Goal: Task Accomplishment & Management: Complete application form

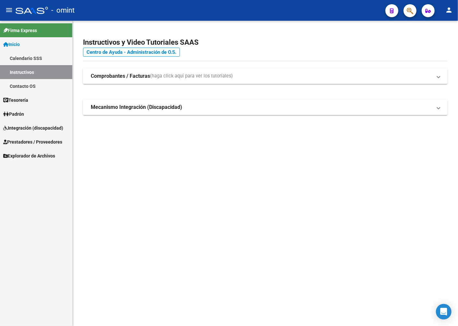
click at [37, 144] on span "Prestadores / Proveedores" at bounding box center [32, 141] width 59 height 7
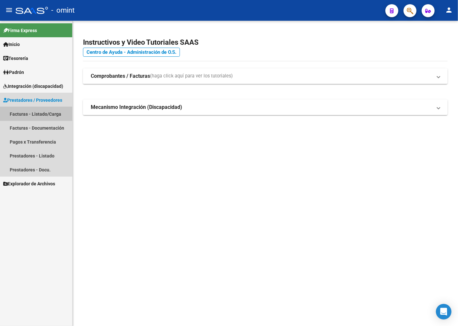
click at [38, 114] on link "Facturas - Listado/Carga" at bounding box center [36, 114] width 72 height 14
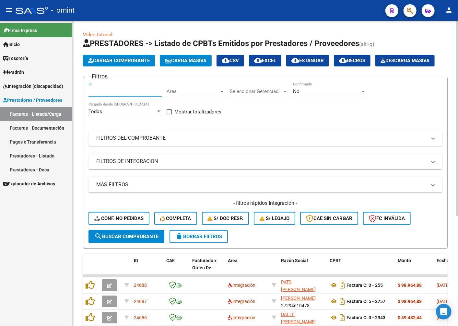
paste input "23838"
type input "23838"
click at [116, 240] on span "search Buscar Comprobante" at bounding box center [126, 237] width 64 height 6
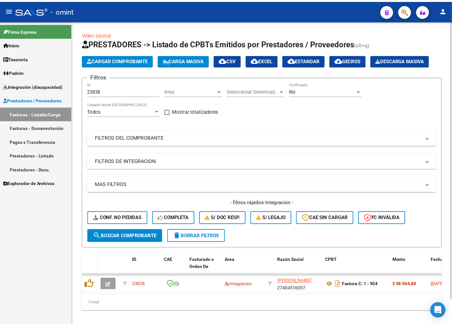
scroll to position [28, 0]
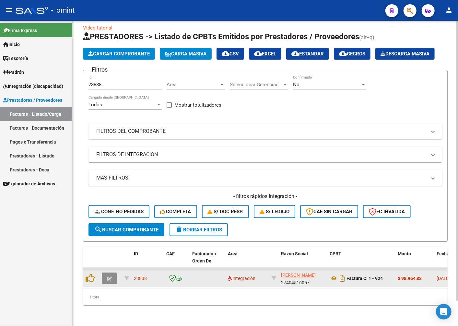
click at [108, 276] on icon "button" at bounding box center [109, 278] width 5 height 5
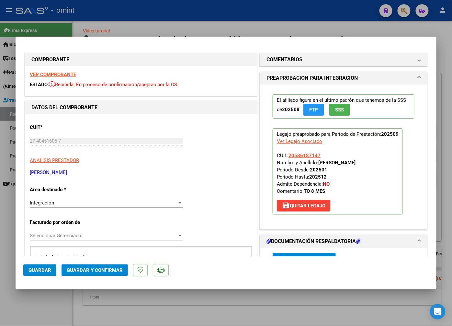
click at [46, 75] on strong "VER COMPROBANTE" at bounding box center [53, 75] width 46 height 6
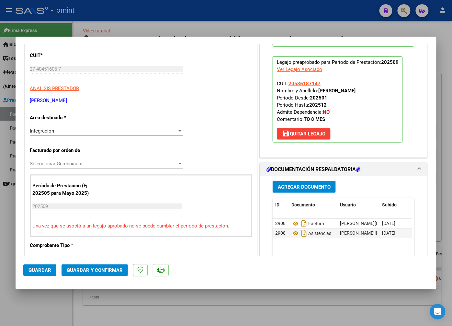
scroll to position [108, 0]
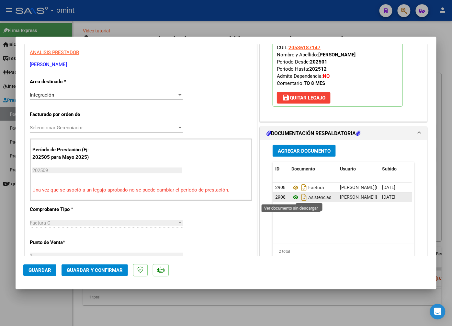
click at [292, 198] on icon at bounding box center [296, 197] width 8 height 8
click at [91, 268] on span "Guardar y Confirmar" at bounding box center [95, 270] width 56 height 6
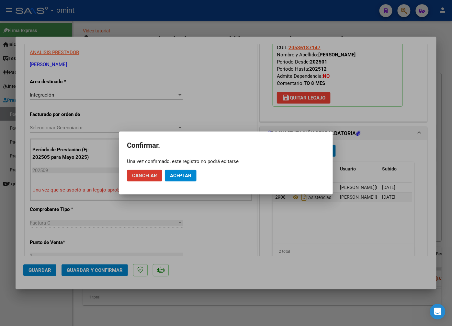
click at [183, 173] on span "Aceptar" at bounding box center [180, 176] width 21 height 6
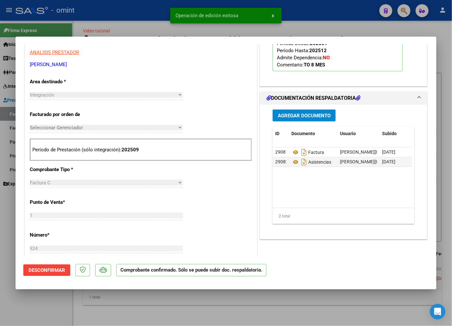
click at [98, 18] on div at bounding box center [226, 163] width 452 height 326
type input "$ 0,00"
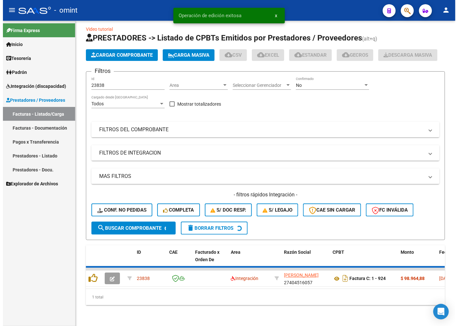
scroll to position [17, 0]
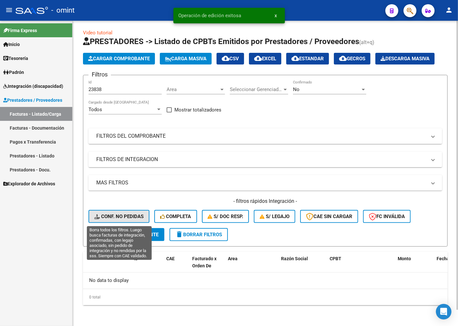
click at [133, 218] on span "Conf. no pedidas" at bounding box center [118, 217] width 49 height 6
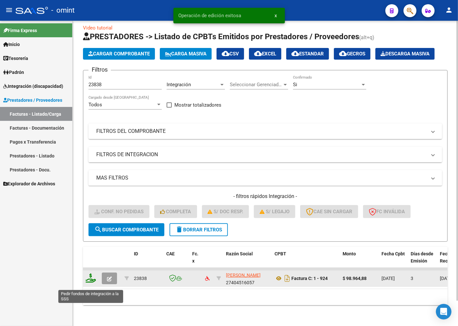
click at [95, 281] on icon at bounding box center [91, 278] width 10 height 9
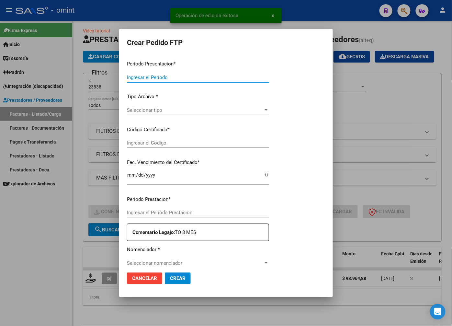
type input "202509"
type input "$ 98.964,88"
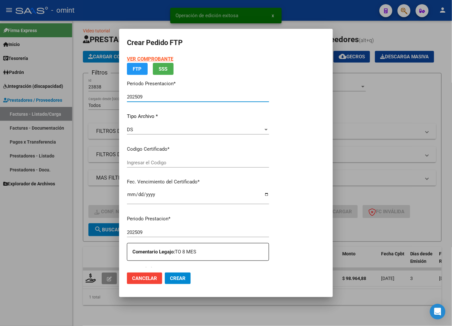
type input "8838711330"
type input "[DATE]"
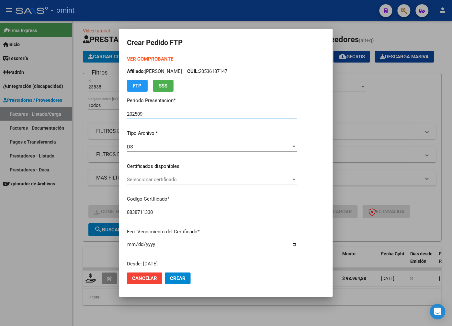
click at [291, 177] on span "Seleccionar certificado" at bounding box center [209, 180] width 164 height 6
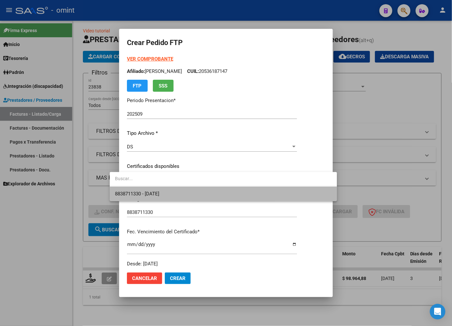
click at [287, 195] on span "8838711330 - [DATE]" at bounding box center [223, 194] width 217 height 15
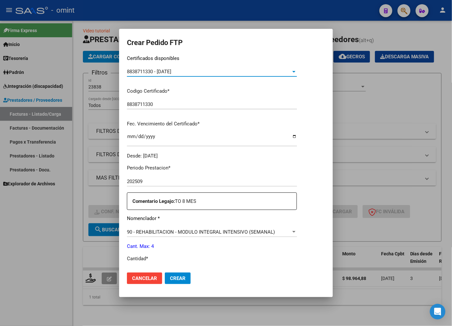
scroll to position [180, 0]
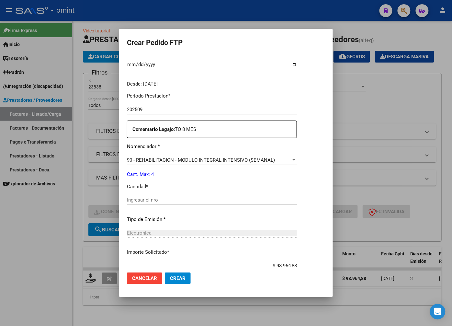
click at [135, 201] on input "Ingresar el nro" at bounding box center [212, 200] width 170 height 6
type input "4"
click at [294, 217] on p "Tipo de Emisión *" at bounding box center [212, 219] width 170 height 7
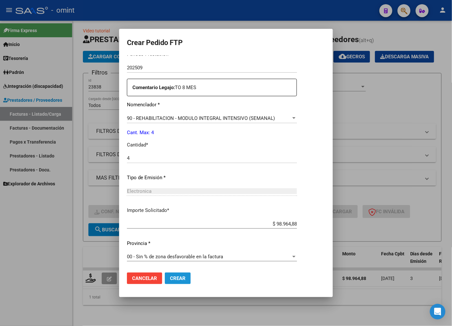
click at [172, 275] on span "Crear" at bounding box center [178, 278] width 16 height 6
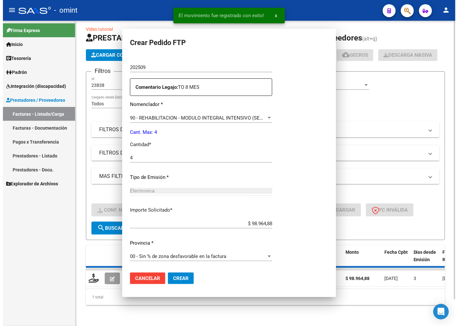
scroll to position [0, 0]
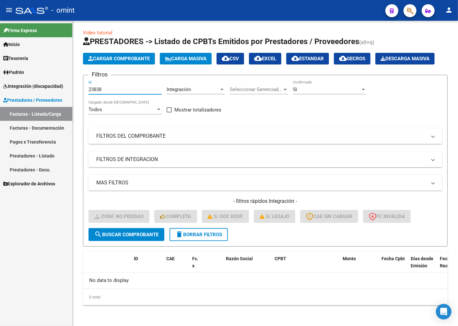
drag, startPoint x: 108, startPoint y: 89, endPoint x: 33, endPoint y: 70, distance: 76.8
click at [36, 72] on mat-sidenav-container "Firma Express Inicio Calendario SSS Instructivos Contacto OS Tesorería Extracto…" at bounding box center [229, 173] width 458 height 305
paste input "23219"
type input "23219"
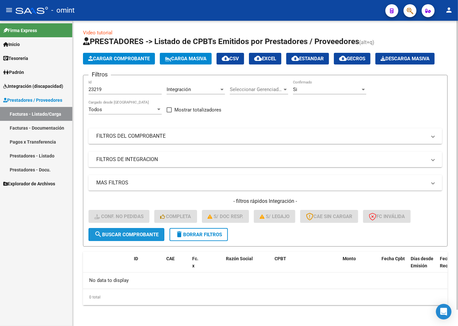
click at [115, 237] on span "search Buscar Comprobante" at bounding box center [126, 235] width 64 height 6
click at [186, 235] on span "delete Borrar Filtros" at bounding box center [198, 235] width 47 height 6
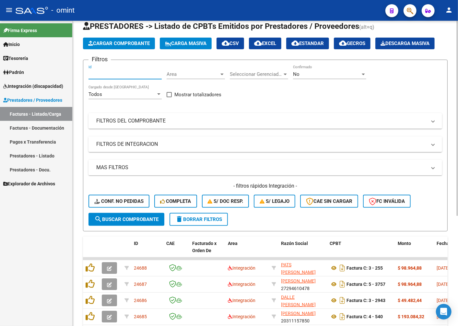
paste input "23219"
type input "23219"
click at [115, 226] on button "search Buscar Comprobante" at bounding box center [126, 219] width 76 height 13
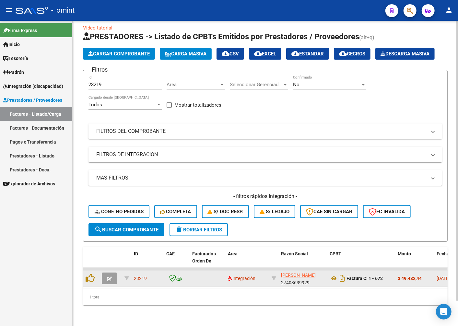
click at [110, 279] on button "button" at bounding box center [109, 279] width 15 height 12
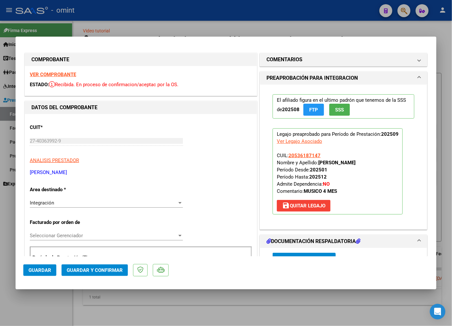
click at [48, 76] on strong "VER COMPROBANTE" at bounding box center [53, 75] width 46 height 6
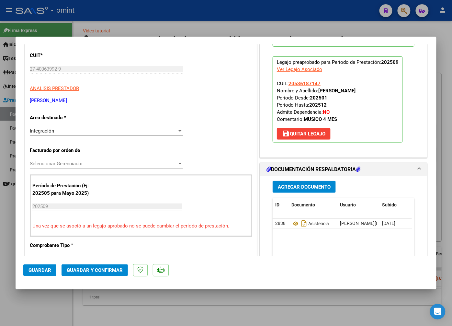
scroll to position [108, 0]
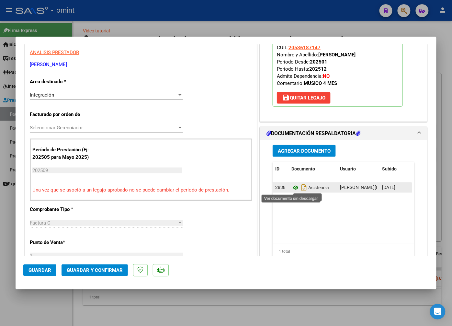
click at [292, 187] on icon at bounding box center [296, 188] width 8 height 8
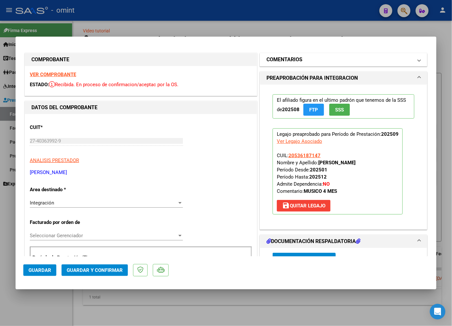
click at [399, 59] on mat-panel-title "COMENTARIOS" at bounding box center [340, 60] width 146 height 8
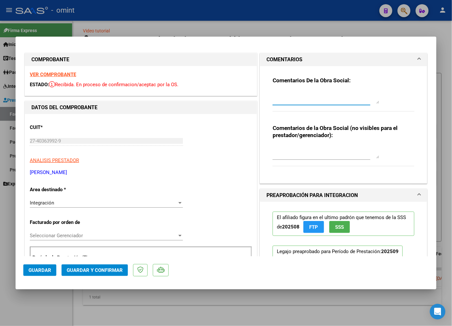
click at [306, 91] on textarea at bounding box center [326, 97] width 107 height 13
click at [41, 73] on strong "VER COMPROBANTE" at bounding box center [53, 75] width 46 height 6
click at [287, 84] on h3 "Comentarios De la Obra Social:" at bounding box center [344, 80] width 142 height 7
click at [287, 92] on textarea at bounding box center [326, 97] width 107 height 13
drag, startPoint x: 320, startPoint y: 93, endPoint x: 242, endPoint y: 77, distance: 79.5
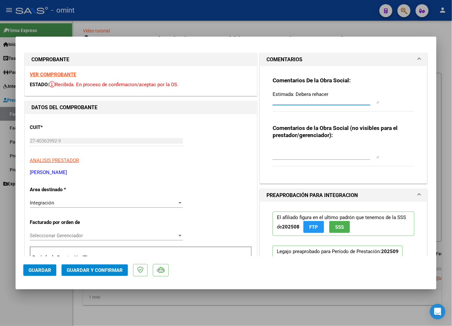
click at [234, 72] on div "VER COMPROBANTE ESTADO: Recibida. En proceso de confirmacion/aceptac por la OS." at bounding box center [141, 80] width 232 height 29
click at [330, 93] on textarea "Estimada: Debera rehacer" at bounding box center [326, 97] width 107 height 13
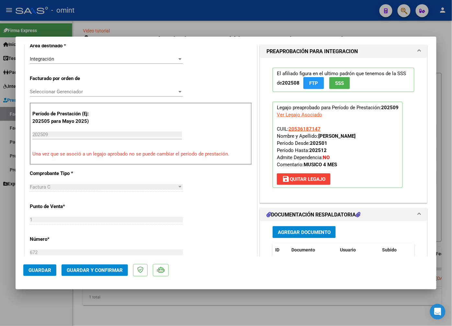
scroll to position [216, 0]
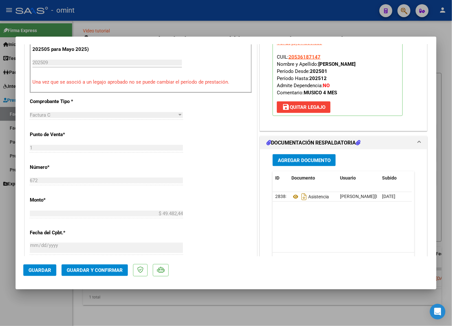
type textarea "Estimada: [PERSON_NAME] rehacer la planilla de asistencia ya que no se acepta q…"
click at [123, 270] on span "Guardar y Confirmar" at bounding box center [95, 270] width 56 height 6
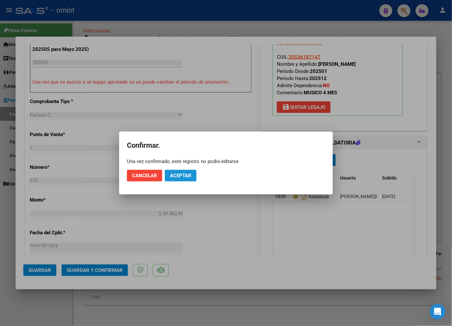
click at [187, 175] on span "Aceptar" at bounding box center [180, 176] width 21 height 6
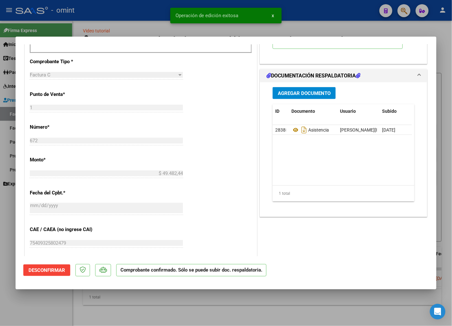
click at [101, 25] on div at bounding box center [226, 163] width 452 height 326
type input "$ 0,00"
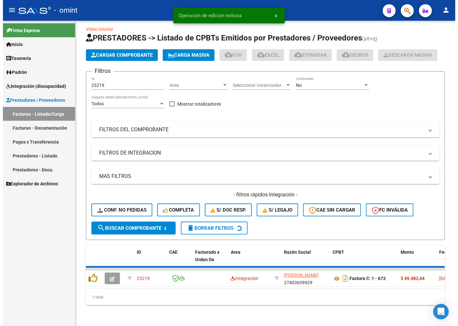
scroll to position [17, 0]
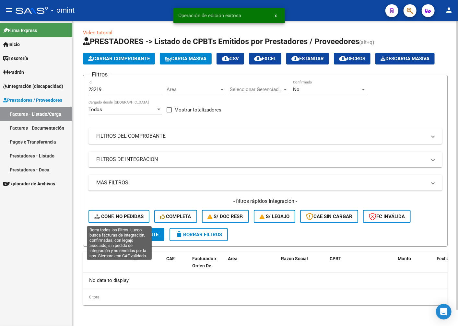
click at [111, 209] on div "- filtros rápidos Integración - Conf. no pedidas Completa S/ Doc Resp. S/ legaj…" at bounding box center [265, 213] width 354 height 30
click at [111, 217] on span "Conf. no pedidas" at bounding box center [118, 217] width 49 height 6
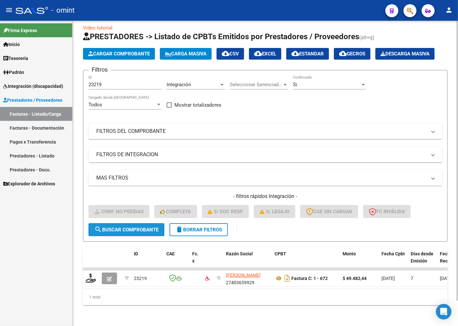
click at [117, 232] on span "search Buscar Comprobante" at bounding box center [126, 230] width 64 height 6
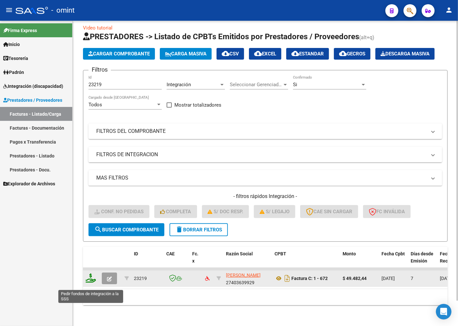
click at [91, 283] on icon at bounding box center [91, 278] width 10 height 9
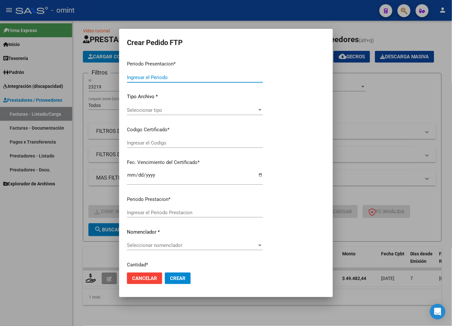
type input "202509"
type input "$ 49.482,44"
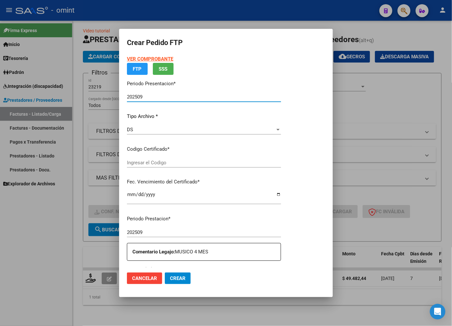
type input "8838711330"
type input "[DATE]"
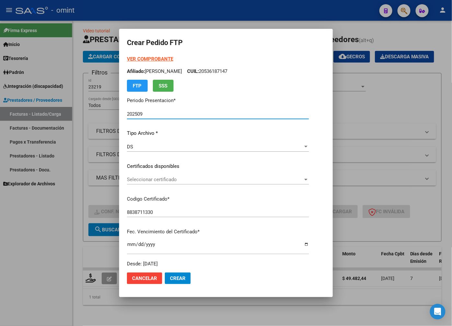
click at [309, 183] on div "Seleccionar certificado Seleccionar certificado" at bounding box center [218, 180] width 182 height 10
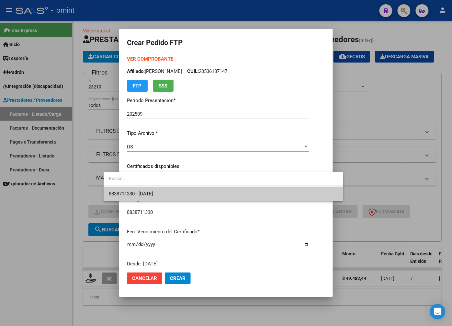
click at [322, 183] on input "dropdown search" at bounding box center [224, 179] width 240 height 14
click at [309, 201] on span "8838711330 - [DATE]" at bounding box center [223, 194] width 229 height 15
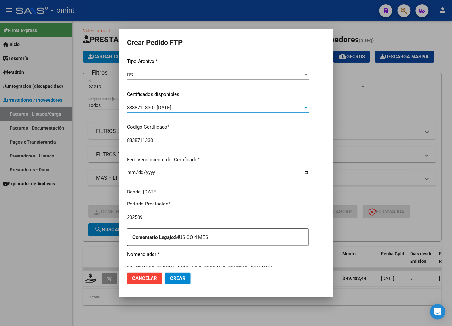
scroll to position [180, 0]
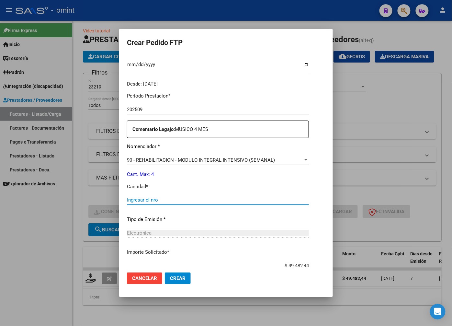
click at [127, 197] on input "Ingresar el nro" at bounding box center [218, 200] width 182 height 6
type input "4"
click at [205, 251] on p "Importe Solicitado *" at bounding box center [218, 252] width 182 height 7
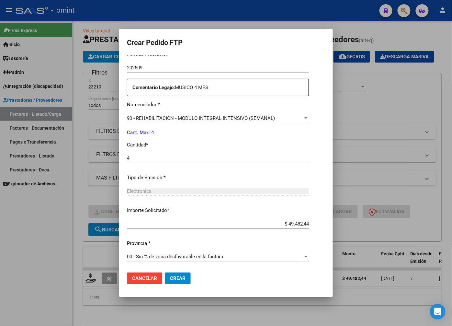
click at [170, 276] on span "Crear" at bounding box center [178, 278] width 16 height 6
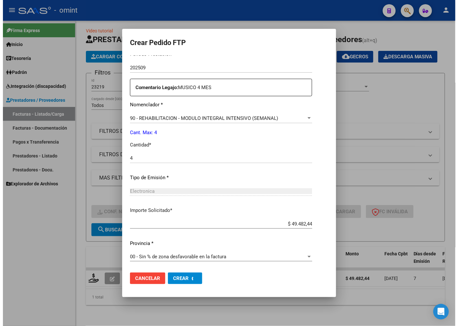
scroll to position [0, 0]
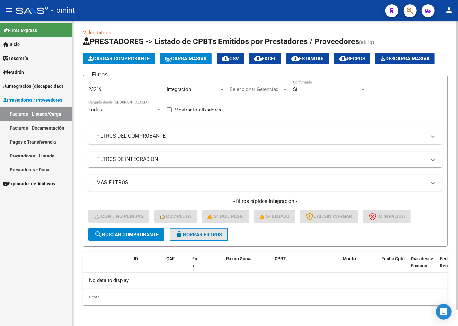
click at [194, 238] on span "delete Borrar Filtros" at bounding box center [198, 235] width 47 height 6
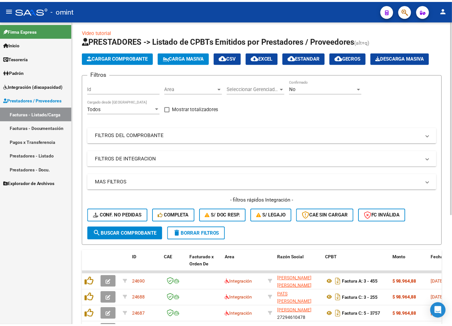
scroll to position [17, 0]
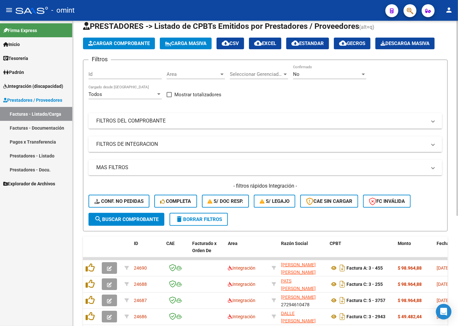
drag, startPoint x: 98, startPoint y: 102, endPoint x: 97, endPoint y: 92, distance: 9.4
paste input "22373"
type input "22373"
click at [111, 222] on span "search Buscar Comprobante" at bounding box center [126, 220] width 64 height 6
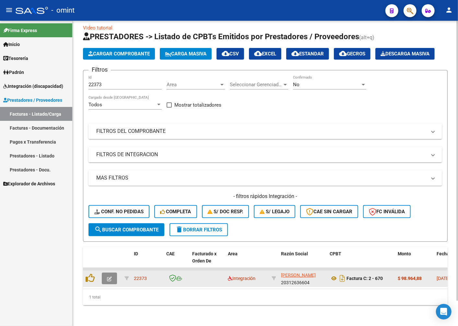
click at [113, 281] on button "button" at bounding box center [109, 279] width 15 height 12
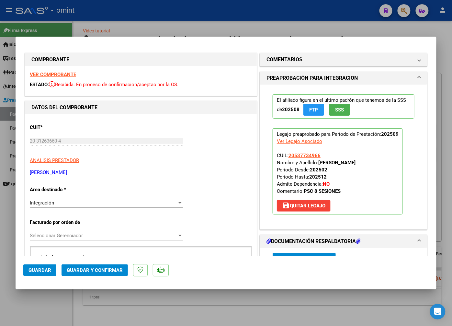
click at [63, 75] on strong "VER COMPROBANTE" at bounding box center [53, 75] width 46 height 6
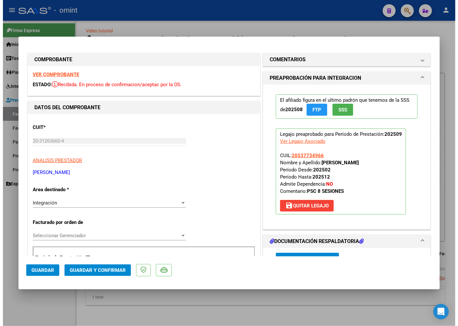
scroll to position [72, 0]
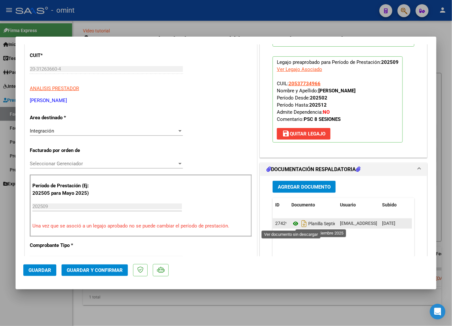
click at [292, 222] on icon at bounding box center [296, 224] width 8 height 8
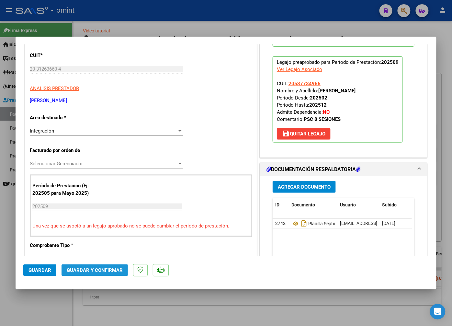
click at [118, 270] on span "Guardar y Confirmar" at bounding box center [95, 270] width 56 height 6
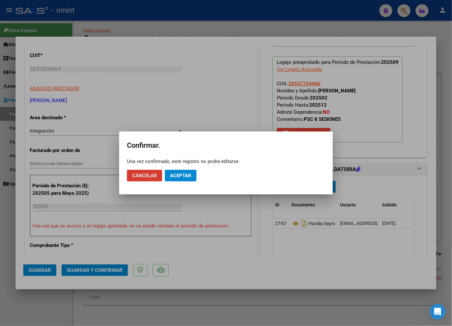
click at [183, 176] on span "Aceptar" at bounding box center [180, 176] width 21 height 6
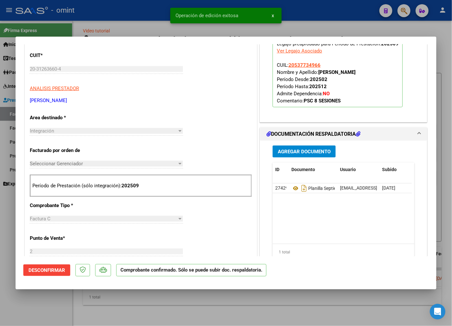
click at [102, 22] on div at bounding box center [226, 163] width 452 height 326
type input "$ 0,00"
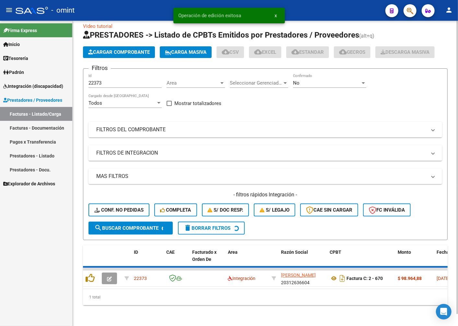
scroll to position [17, 0]
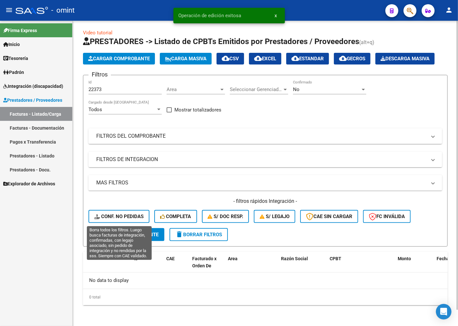
click at [135, 218] on span "Conf. no pedidas" at bounding box center [118, 217] width 49 height 6
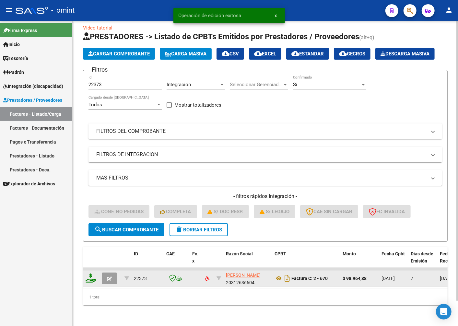
click at [91, 282] on icon at bounding box center [91, 278] width 10 height 9
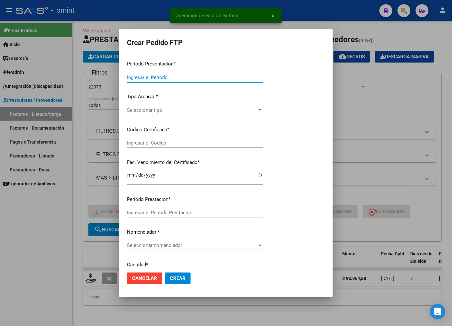
type input "202509"
type input "$ 98.964,88"
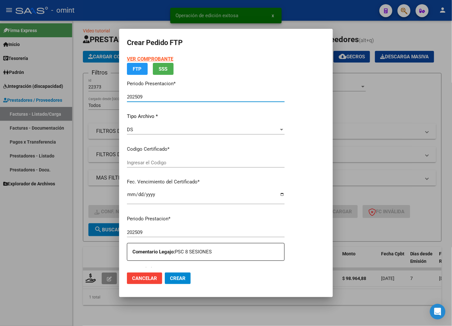
type input "8180070263"
type input "[DATE]"
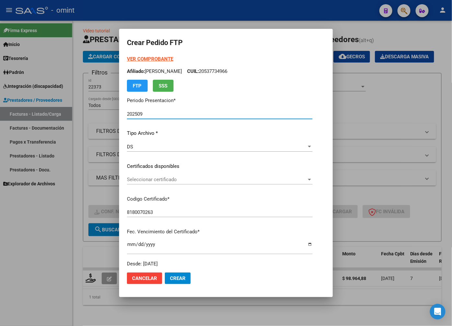
click at [307, 180] on span "Seleccionar certificado" at bounding box center [217, 180] width 180 height 6
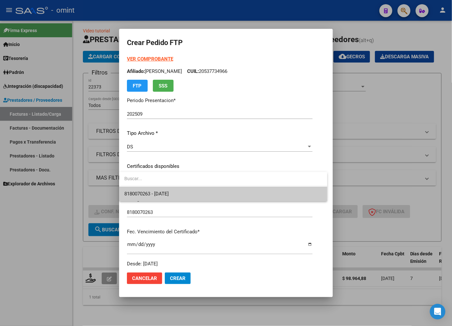
click at [286, 198] on span "8180070263 - [DATE]" at bounding box center [223, 194] width 198 height 15
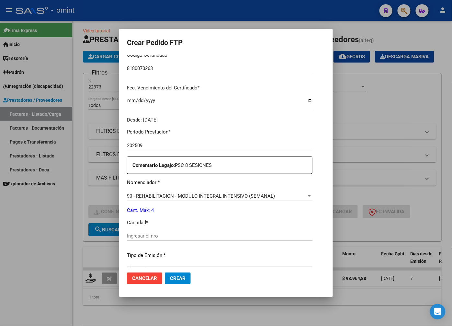
scroll to position [180, 0]
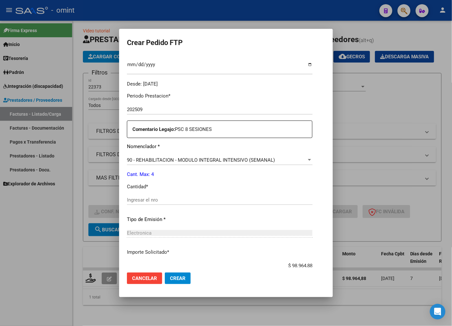
click at [157, 199] on input "Ingresar el nro" at bounding box center [220, 200] width 186 height 6
type input "4"
click at [206, 235] on div "Electronica" at bounding box center [220, 233] width 186 height 6
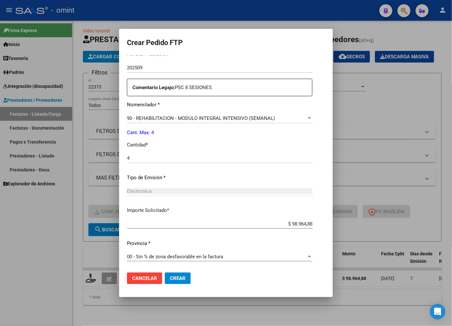
click at [172, 280] on span "Crear" at bounding box center [178, 278] width 16 height 6
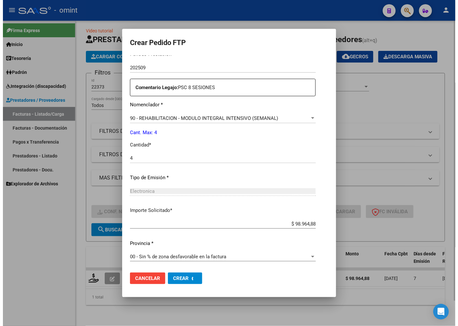
scroll to position [0, 0]
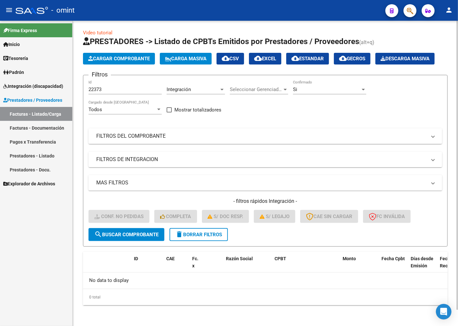
click at [195, 236] on span "delete Borrar Filtros" at bounding box center [198, 235] width 47 height 6
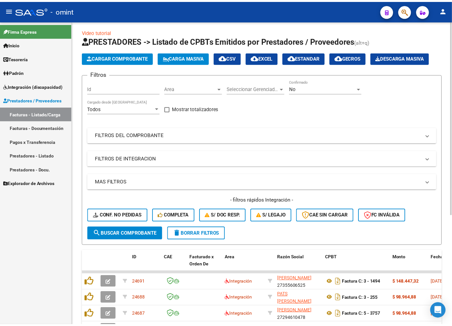
scroll to position [17, 0]
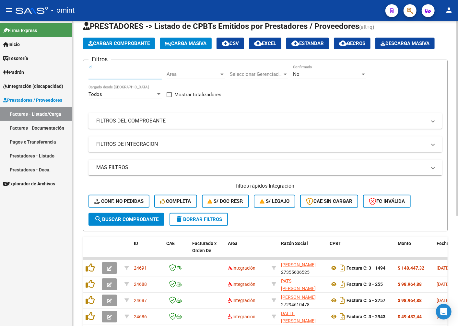
drag, startPoint x: 105, startPoint y: 105, endPoint x: 104, endPoint y: 89, distance: 16.3
paste input "22173"
type input "22173"
click at [121, 222] on span "search Buscar Comprobante" at bounding box center [126, 220] width 64 height 6
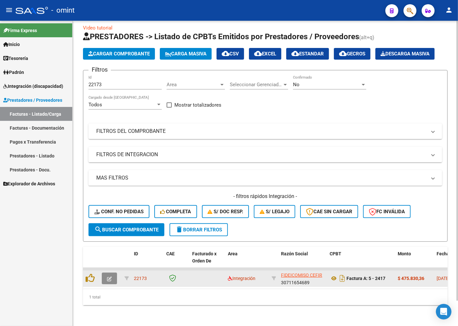
click at [109, 281] on icon "button" at bounding box center [109, 278] width 5 height 5
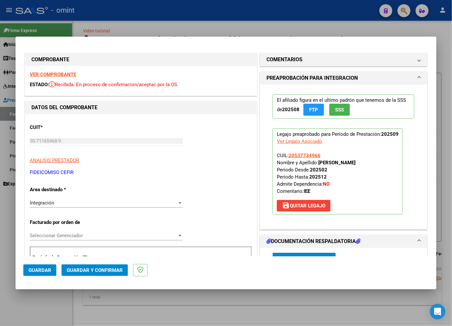
click at [46, 73] on strong "VER COMPROBANTE" at bounding box center [53, 75] width 46 height 6
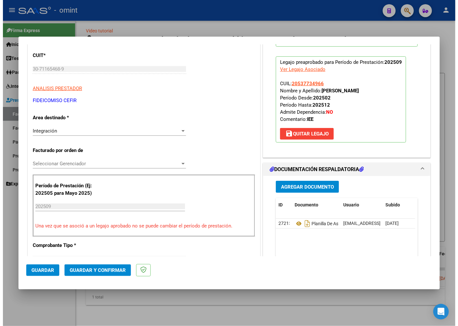
scroll to position [108, 0]
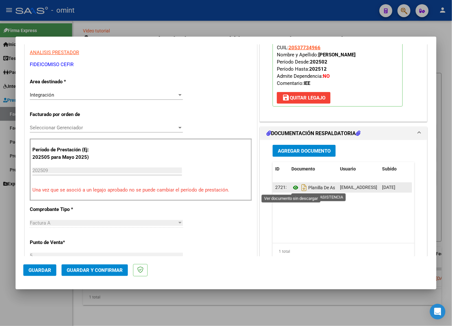
click at [292, 186] on icon at bounding box center [296, 188] width 8 height 8
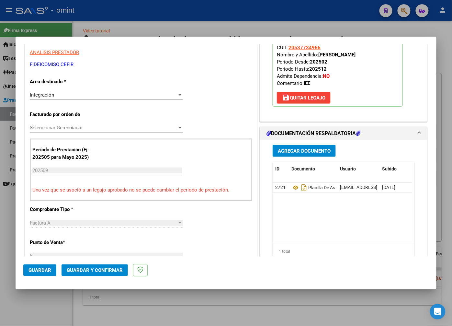
click at [83, 274] on button "Guardar y Confirmar" at bounding box center [95, 270] width 66 height 12
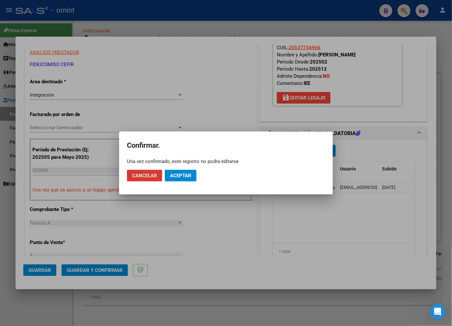
click at [184, 173] on span "Aceptar" at bounding box center [180, 176] width 21 height 6
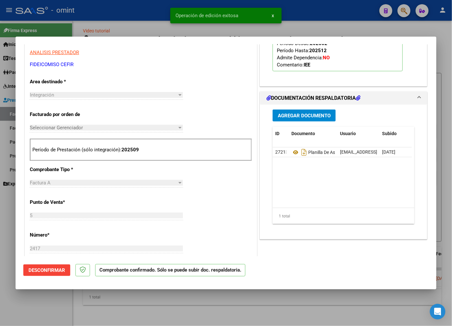
click at [101, 18] on div at bounding box center [226, 163] width 452 height 326
type input "$ 0,00"
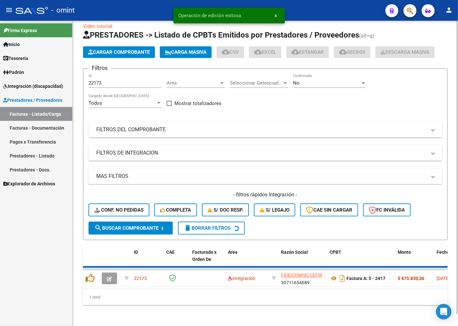
scroll to position [17, 0]
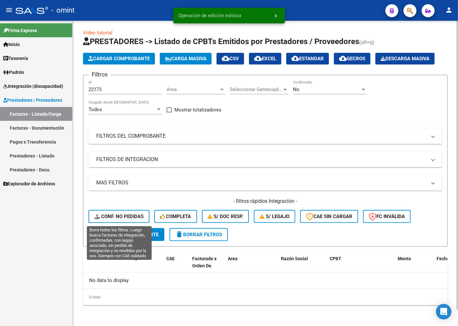
click at [117, 216] on span "Conf. no pedidas" at bounding box center [118, 217] width 49 height 6
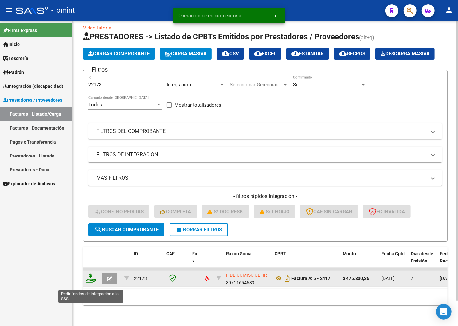
click at [91, 280] on icon at bounding box center [91, 278] width 10 height 9
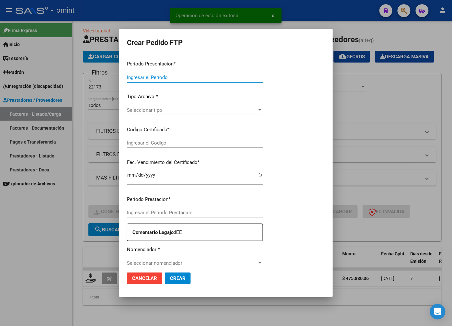
type input "202509"
type input "$ 475.830,36"
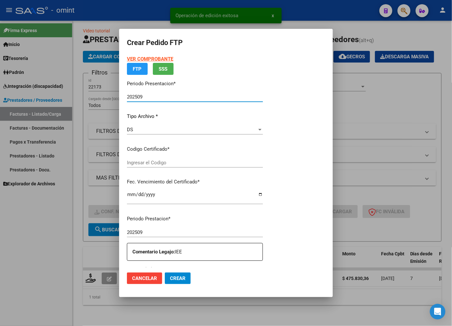
type input "8180070263"
type input "[DATE]"
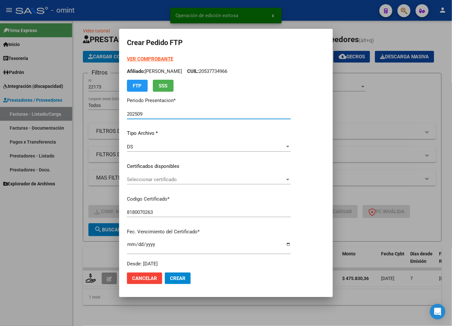
click at [276, 181] on span "Seleccionar certificado" at bounding box center [206, 180] width 158 height 6
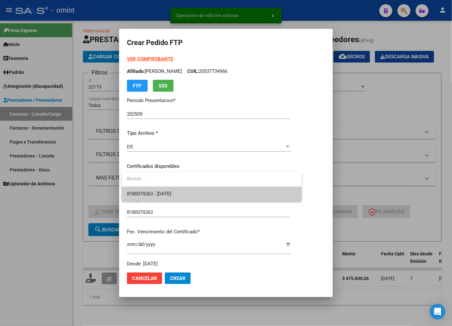
click at [264, 195] on span "8180070263 - [DATE]" at bounding box center [212, 194] width 170 height 15
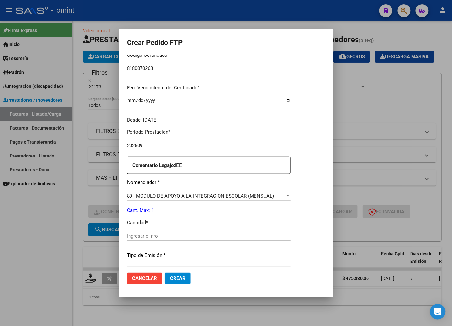
scroll to position [180, 0]
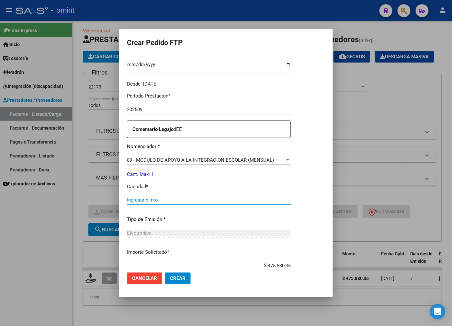
click at [146, 198] on input "Ingresar el nro" at bounding box center [209, 200] width 164 height 6
type input "1"
click at [249, 237] on div "Electronica Seleccionar tipo" at bounding box center [209, 233] width 164 height 10
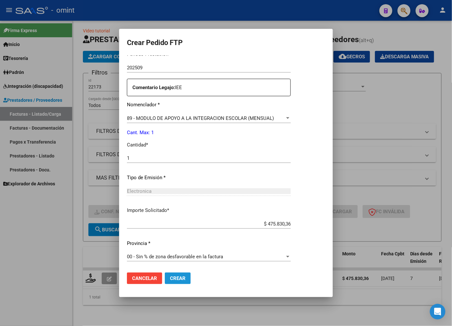
click at [183, 281] on button "Crear" at bounding box center [178, 279] width 26 height 12
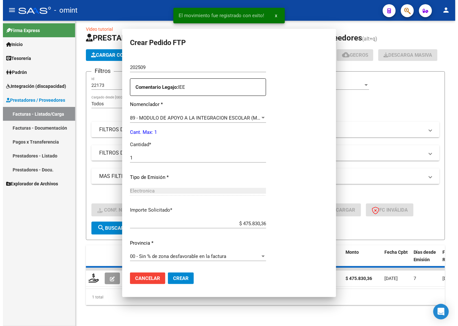
scroll to position [0, 0]
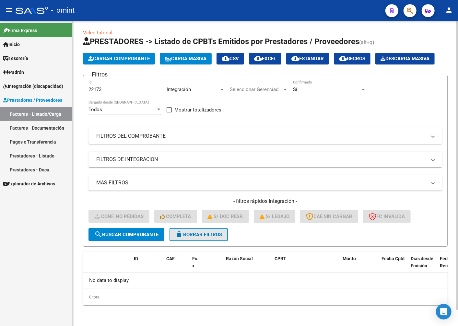
click at [217, 236] on span "delete Borrar Filtros" at bounding box center [198, 235] width 47 height 6
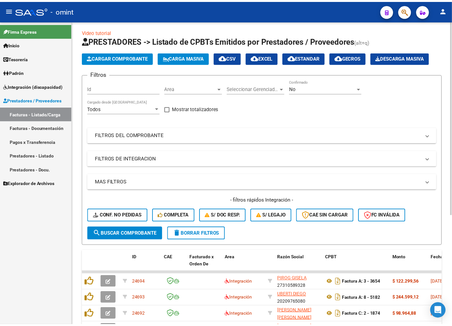
scroll to position [17, 0]
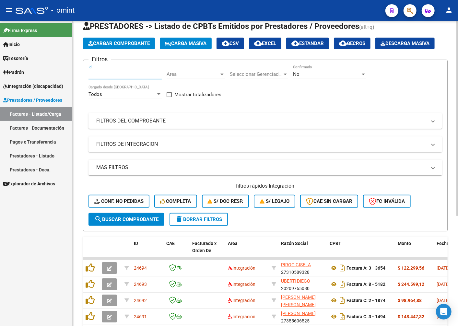
paste input "21986"
type input "21986"
click at [154, 222] on span "search Buscar Comprobante" at bounding box center [126, 220] width 64 height 6
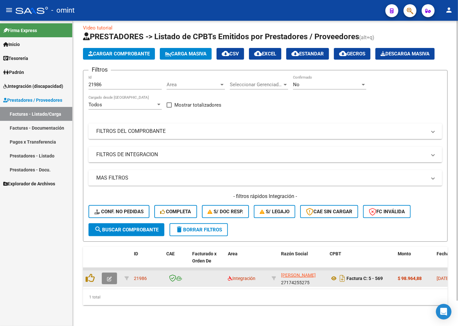
click at [109, 284] on button "button" at bounding box center [109, 279] width 15 height 12
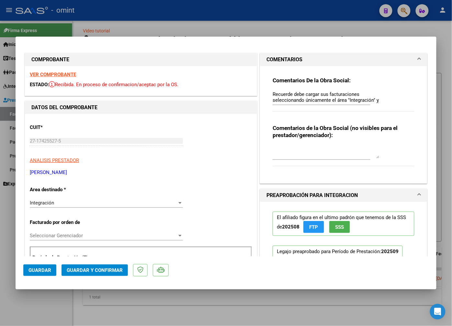
click at [62, 74] on strong "VER COMPROBANTE" at bounding box center [53, 75] width 46 height 6
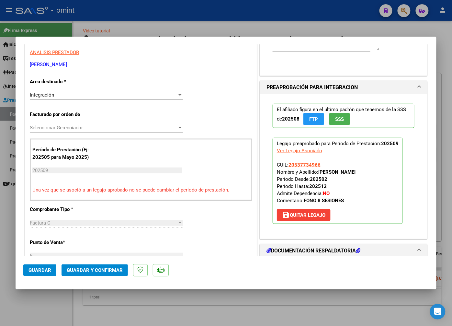
scroll to position [180, 0]
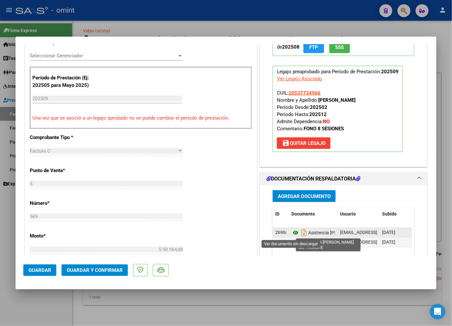
click at [292, 232] on icon at bounding box center [296, 233] width 8 height 8
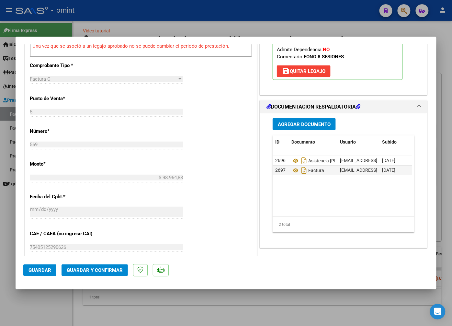
scroll to position [288, 0]
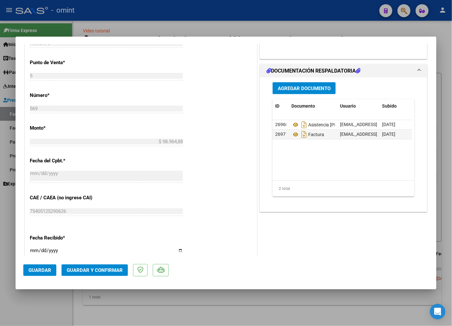
click at [94, 268] on span "Guardar y Confirmar" at bounding box center [95, 270] width 56 height 6
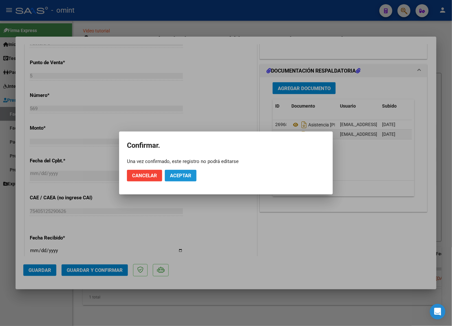
click at [182, 179] on button "Aceptar" at bounding box center [181, 176] width 32 height 12
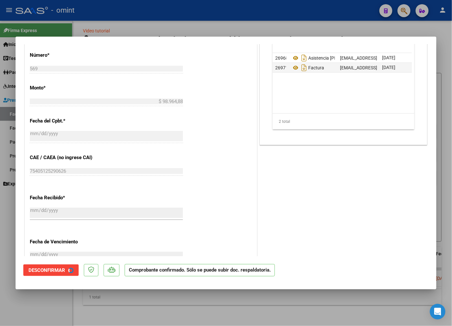
scroll to position [248, 0]
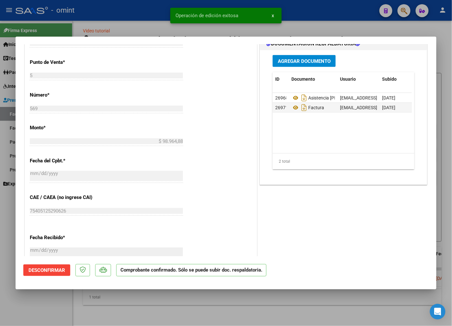
click at [85, 20] on div at bounding box center [226, 163] width 452 height 326
type input "$ 0,00"
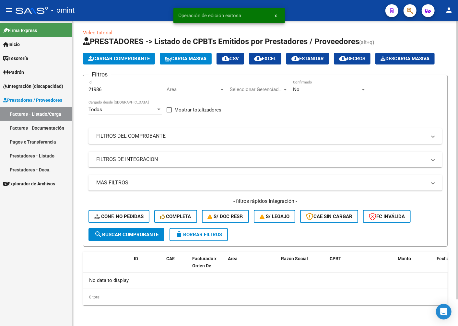
scroll to position [17, 0]
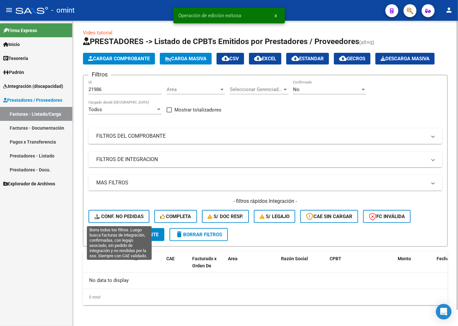
click at [125, 219] on span "Conf. no pedidas" at bounding box center [118, 217] width 49 height 6
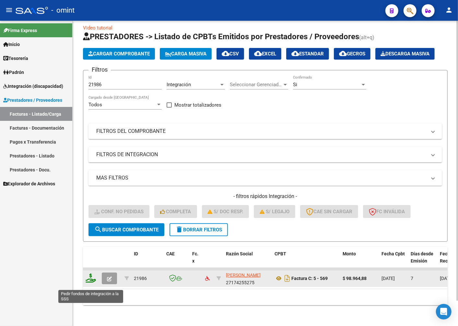
click at [91, 283] on icon at bounding box center [91, 278] width 10 height 9
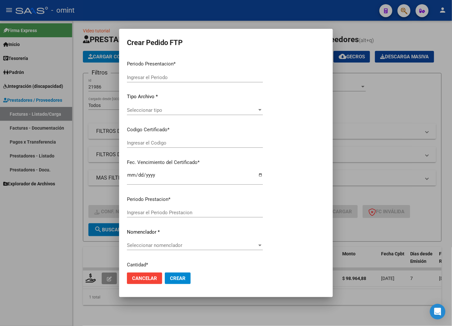
type input "202509"
type input "$ 98.964,88"
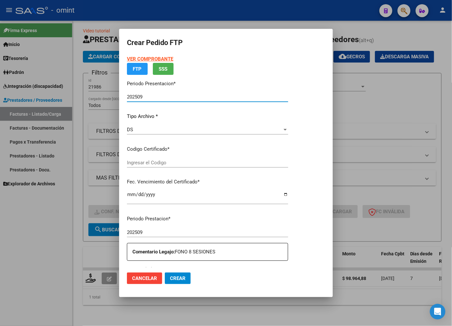
type input "8180070263"
type input "[DATE]"
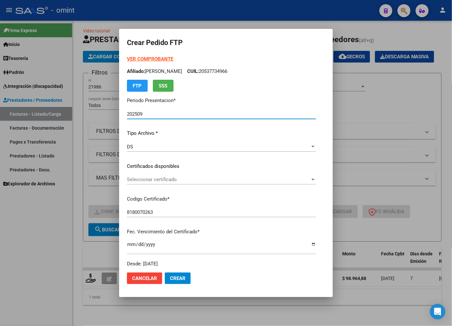
click at [316, 175] on div "Seleccionar certificado Seleccionar certificado" at bounding box center [221, 180] width 189 height 10
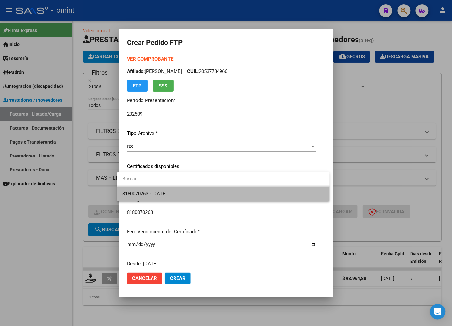
click at [264, 196] on span "8180070263 - [DATE]" at bounding box center [224, 194] width 202 height 15
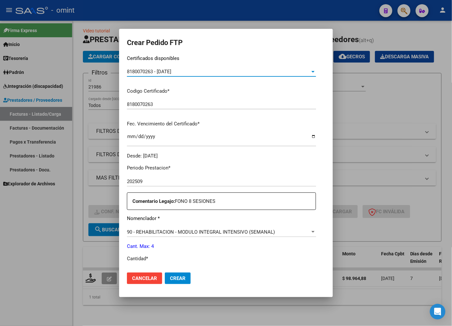
scroll to position [180, 0]
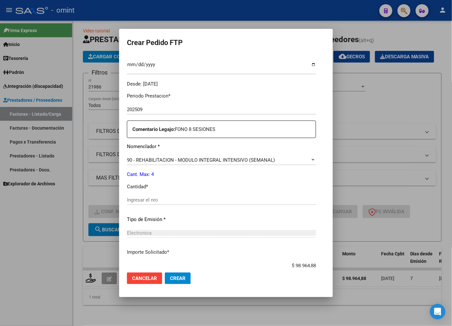
click at [160, 198] on input "Ingresar el nro" at bounding box center [221, 200] width 189 height 6
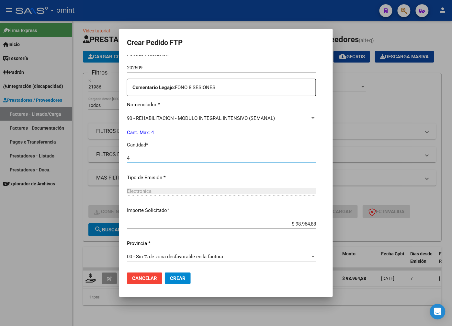
type input "4"
click at [182, 275] on button "Crear" at bounding box center [178, 279] width 26 height 12
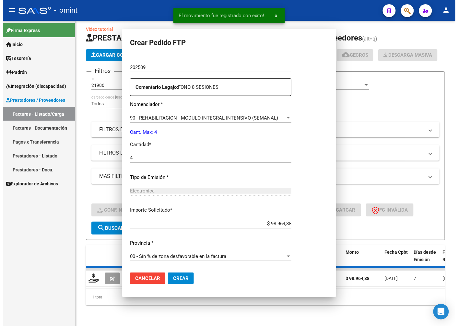
scroll to position [185, 0]
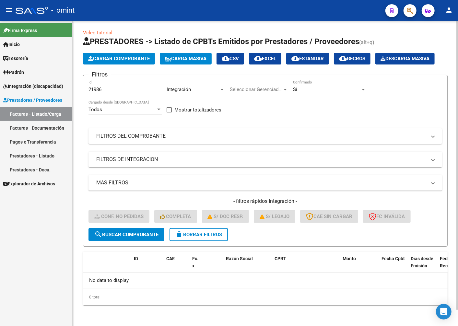
click at [205, 236] on span "delete Borrar Filtros" at bounding box center [198, 235] width 47 height 6
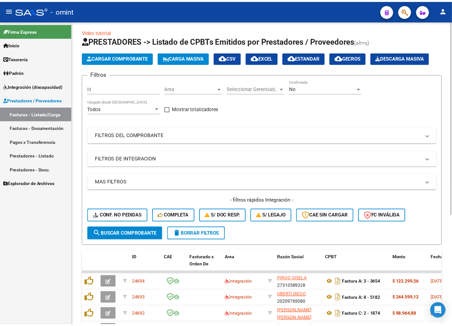
scroll to position [17, 0]
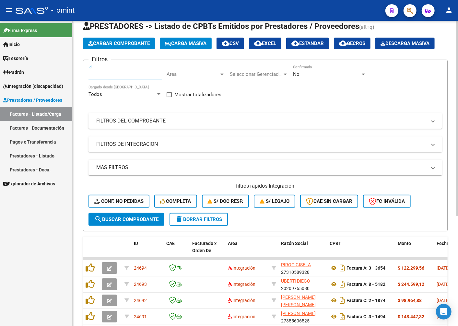
paste input "23989"
type input "23989"
click at [142, 222] on span "search Buscar Comprobante" at bounding box center [126, 220] width 64 height 6
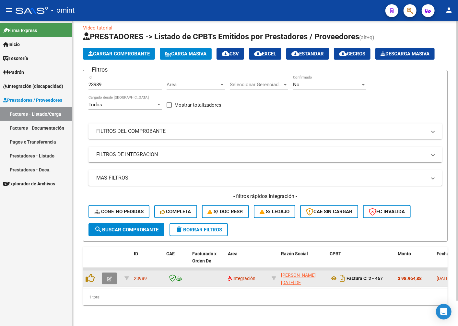
click at [108, 281] on icon "button" at bounding box center [109, 278] width 5 height 5
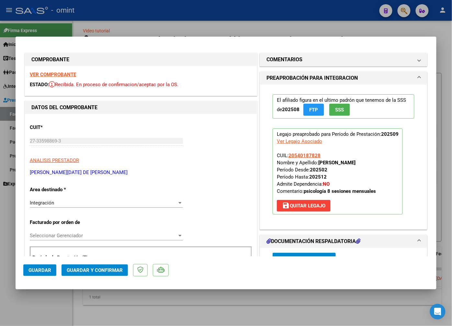
click at [64, 72] on strong "VER COMPROBANTE" at bounding box center [53, 75] width 46 height 6
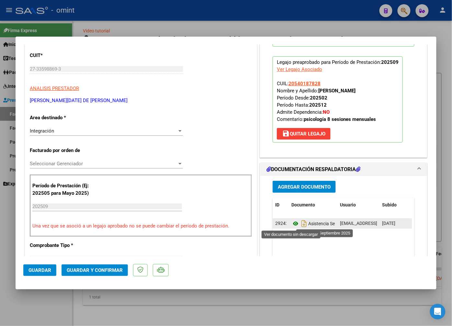
click at [292, 225] on icon at bounding box center [296, 224] width 8 height 8
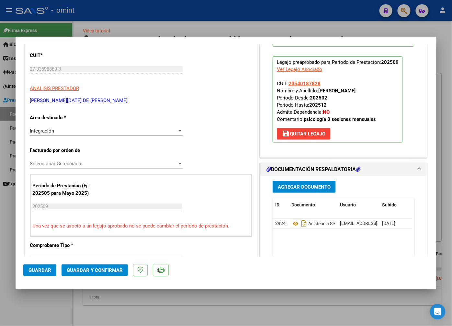
scroll to position [0, 0]
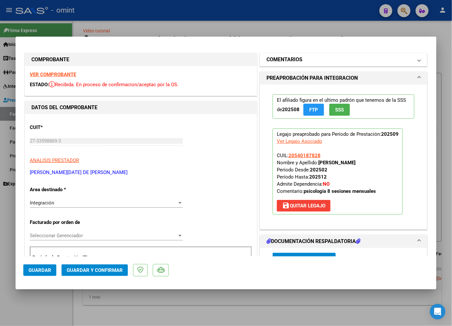
click at [365, 64] on mat-expansion-panel-header "COMENTARIOS" at bounding box center [343, 59] width 167 height 13
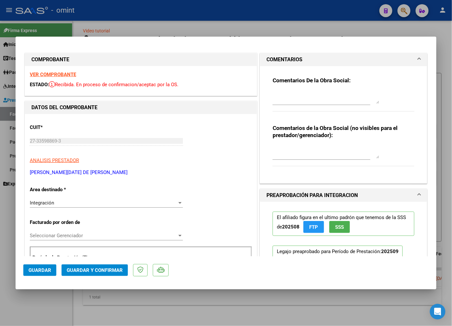
click at [294, 100] on textarea at bounding box center [326, 97] width 107 height 13
click at [329, 101] on textarea "Estimada: En la factura debe decir el mes que se esta facturando. Por favor ref…" at bounding box center [326, 97] width 107 height 13
type textarea "Estimada: En la factura debe decir el mes que se esta facturando. Debera refact…"
click at [163, 203] on div "Integración" at bounding box center [103, 203] width 147 height 6
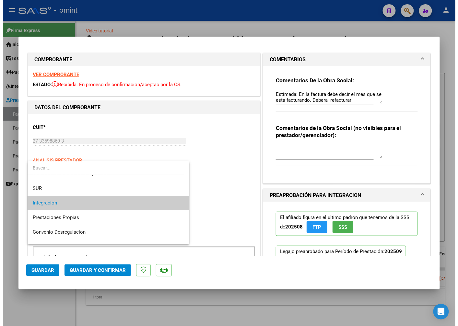
scroll to position [63, 0]
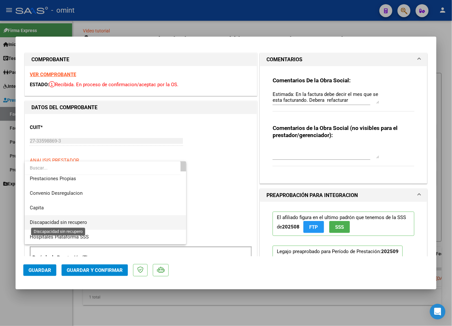
click at [79, 223] on span "Discapacidad sin recupero" at bounding box center [58, 222] width 57 height 6
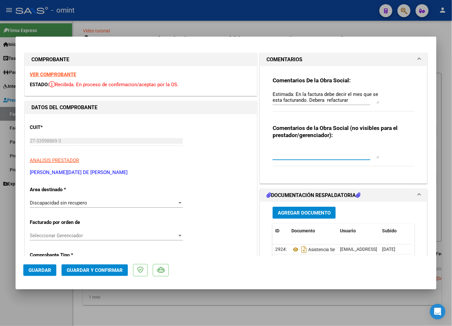
click at [303, 153] on textarea at bounding box center [326, 152] width 107 height 13
type textarea "No se coloco periodo facturado"
click at [96, 270] on span "Guardar y Confirmar" at bounding box center [95, 270] width 56 height 6
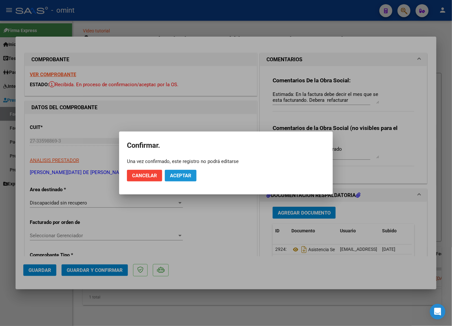
click at [182, 177] on span "Aceptar" at bounding box center [180, 176] width 21 height 6
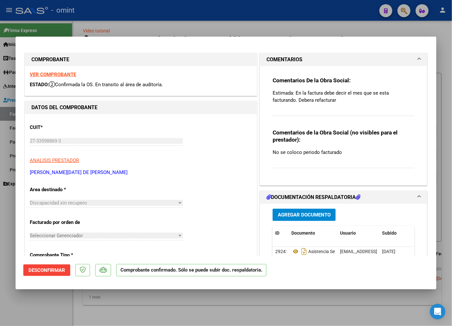
click at [108, 29] on div at bounding box center [226, 163] width 452 height 326
type input "$ 0,00"
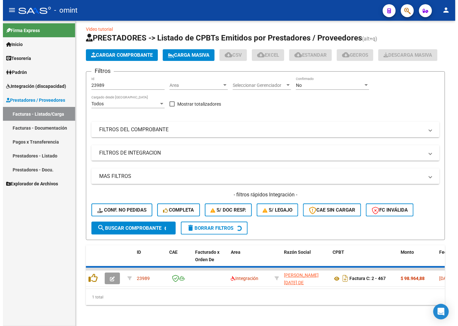
scroll to position [17, 0]
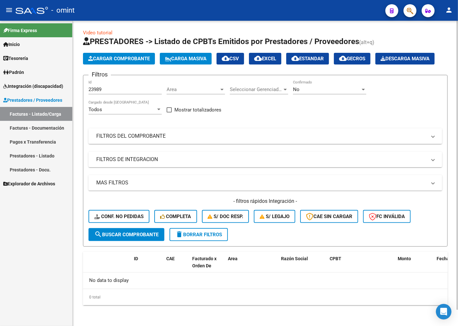
click at [193, 235] on span "delete Borrar Filtros" at bounding box center [198, 235] width 47 height 6
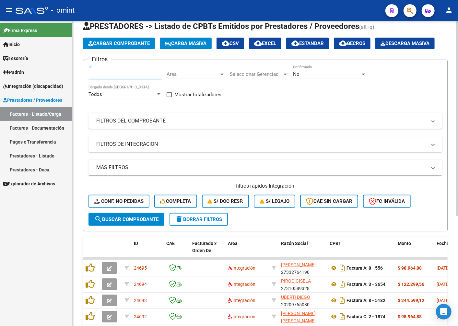
paste input "22413"
type input "22413"
click at [114, 222] on span "search Buscar Comprobante" at bounding box center [126, 220] width 64 height 6
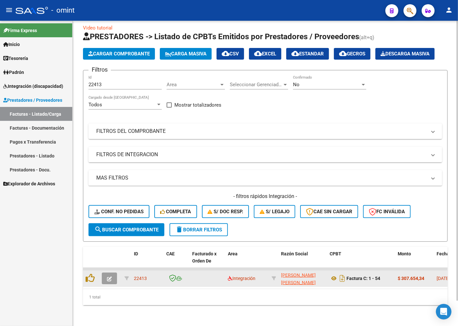
click at [111, 281] on icon "button" at bounding box center [109, 278] width 5 height 5
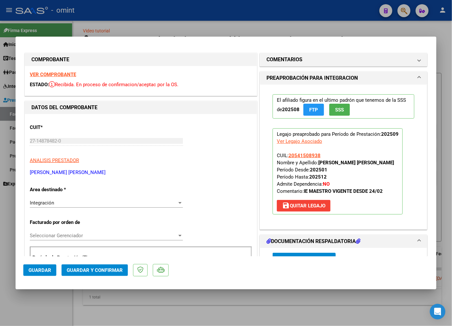
click at [41, 72] on strong "VER COMPROBANTE" at bounding box center [53, 75] width 46 height 6
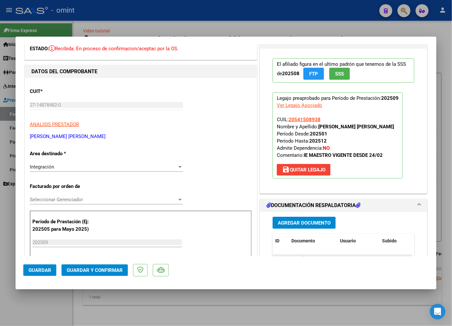
scroll to position [72, 0]
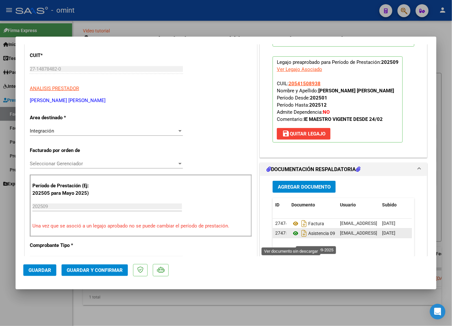
click at [292, 237] on icon at bounding box center [296, 233] width 8 height 8
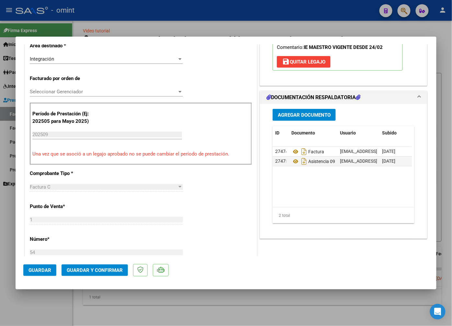
scroll to position [180, 0]
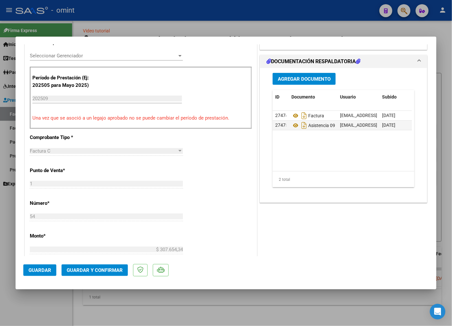
click at [88, 273] on span "Guardar y Confirmar" at bounding box center [95, 270] width 56 height 6
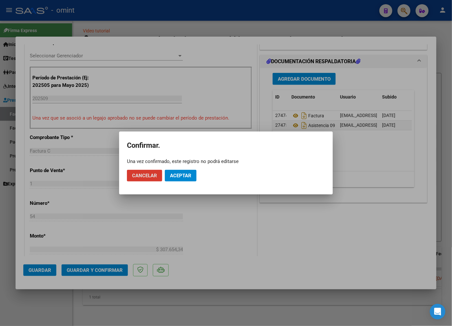
click at [182, 182] on mat-dialog-actions "Cancelar Aceptar" at bounding box center [226, 176] width 198 height 22
click at [182, 179] on button "Aceptar" at bounding box center [181, 176] width 32 height 12
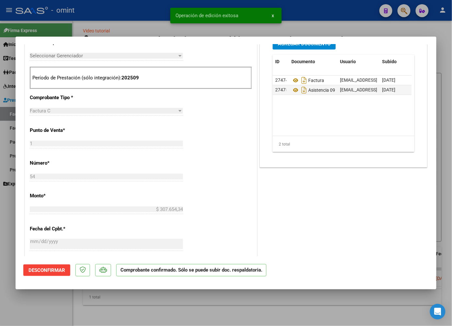
click at [100, 30] on div at bounding box center [226, 163] width 452 height 326
type input "$ 0,00"
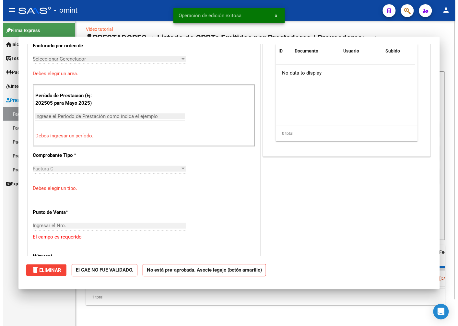
scroll to position [192, 0]
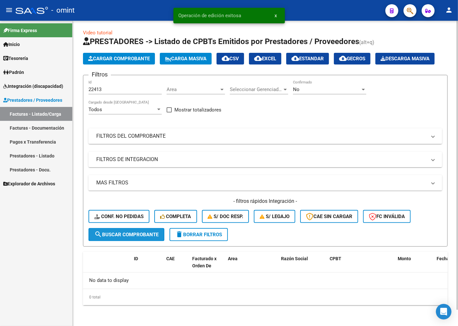
click at [121, 241] on button "search Buscar Comprobante" at bounding box center [126, 234] width 76 height 13
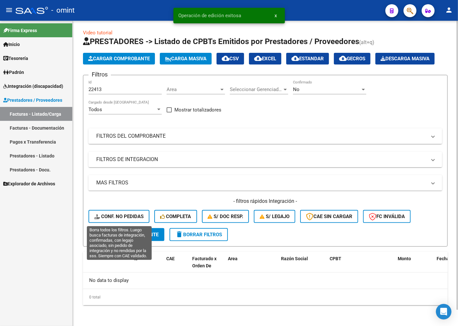
click at [124, 216] on span "Conf. no pedidas" at bounding box center [118, 217] width 49 height 6
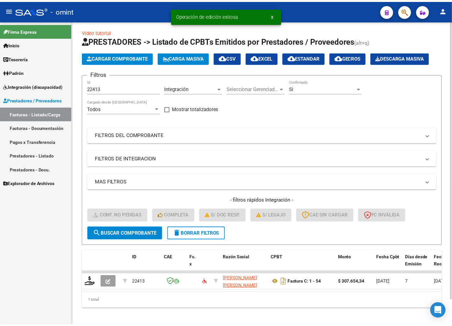
scroll to position [17, 0]
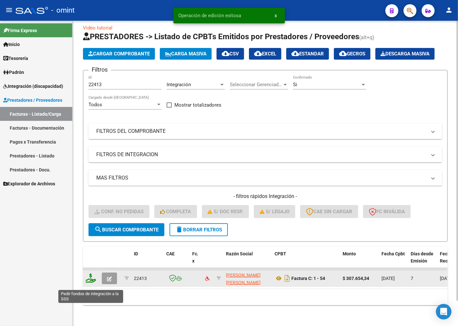
click at [88, 283] on icon at bounding box center [91, 278] width 10 height 9
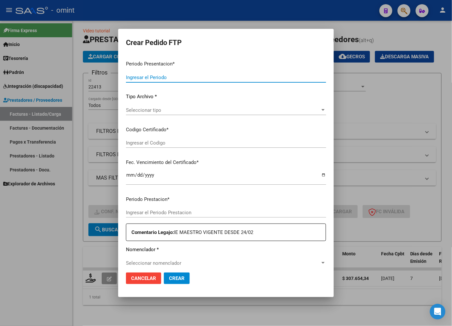
type input "202509"
type input "$ 307.654,34"
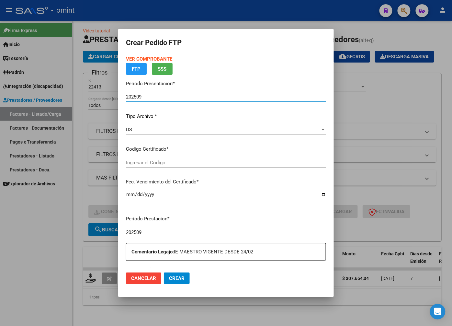
type input "1466434528"
type input "[DATE]"
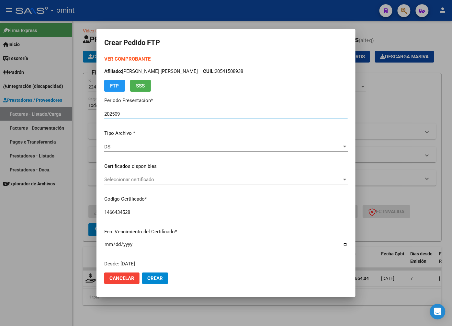
click at [316, 166] on p "Certificados disponibles" at bounding box center [226, 166] width 244 height 7
click at [313, 175] on div "Seleccionar certificado Seleccionar certificado" at bounding box center [226, 180] width 244 height 10
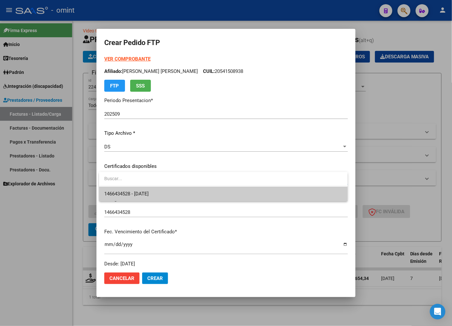
click at [294, 205] on div at bounding box center [226, 163] width 452 height 326
click at [290, 198] on p "Codigo Certificado *" at bounding box center [226, 198] width 244 height 7
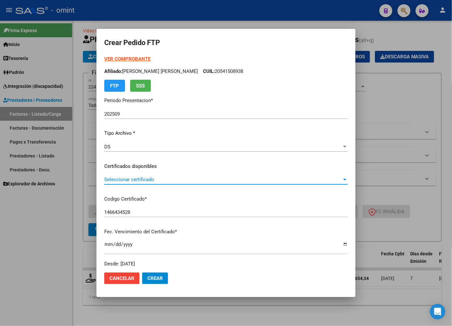
click at [330, 178] on span "Seleccionar certificado" at bounding box center [223, 180] width 238 height 6
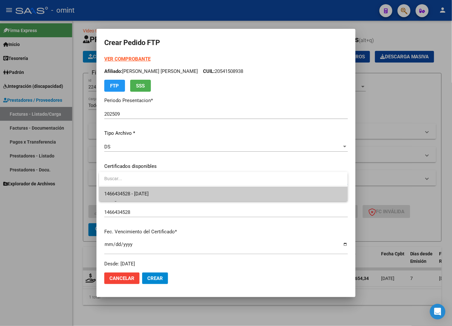
click at [318, 193] on span "1466434528 - [DATE]" at bounding box center [223, 194] width 238 height 15
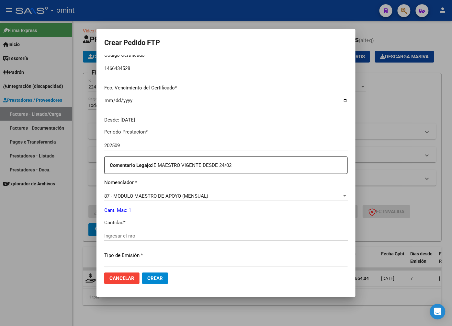
scroll to position [180, 0]
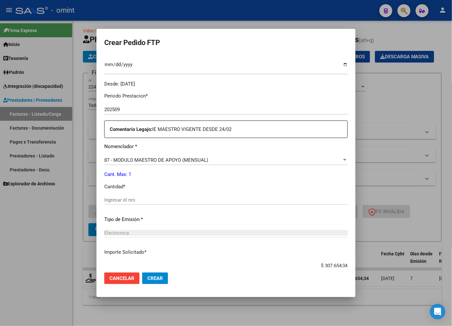
click at [136, 198] on input "Ingresar el nro" at bounding box center [226, 200] width 244 height 6
type input "1"
click at [199, 242] on div "Electronica Seleccionar tipo" at bounding box center [226, 236] width 244 height 16
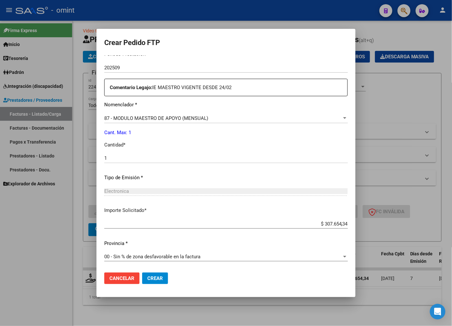
click at [162, 277] on span "Crear" at bounding box center [155, 278] width 16 height 6
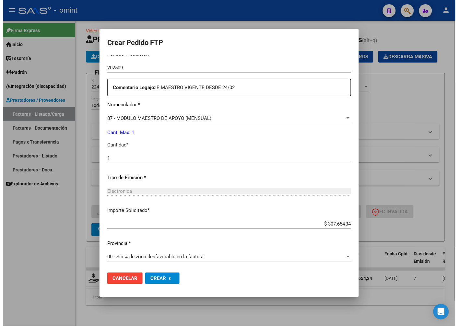
scroll to position [0, 0]
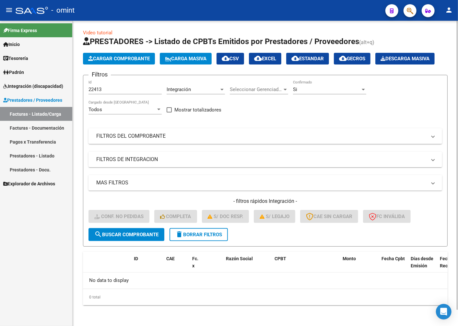
click at [195, 236] on span "delete Borrar Filtros" at bounding box center [198, 235] width 47 height 6
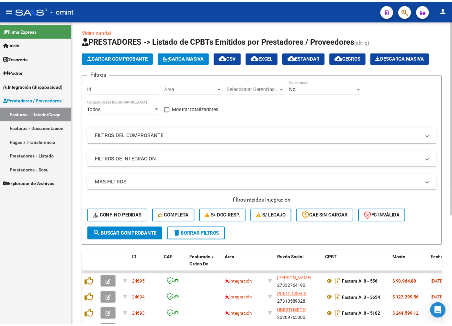
scroll to position [17, 0]
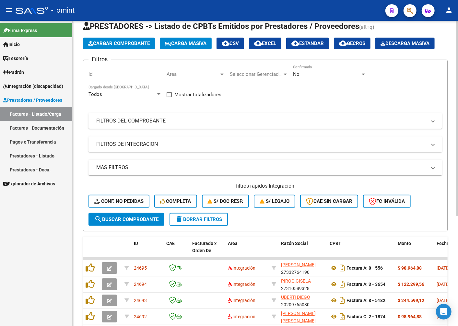
drag, startPoint x: 106, startPoint y: 103, endPoint x: 98, endPoint y: 89, distance: 15.8
paste input "22822"
type input "22822"
click at [112, 222] on span "search Buscar Comprobante" at bounding box center [126, 220] width 64 height 6
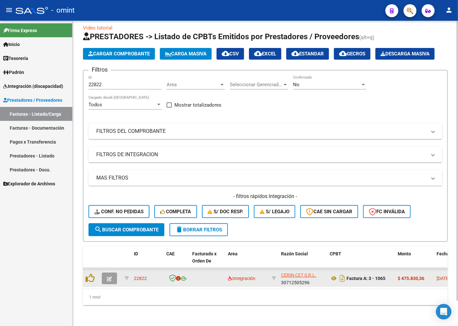
click at [113, 280] on button "button" at bounding box center [109, 279] width 15 height 12
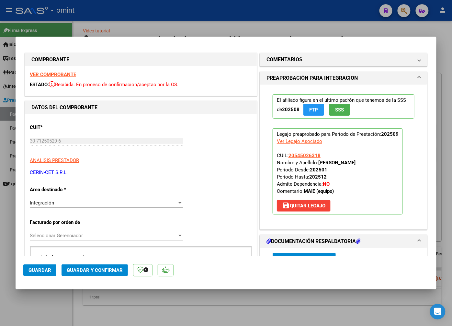
click at [44, 73] on strong "VER COMPROBANTE" at bounding box center [53, 75] width 46 height 6
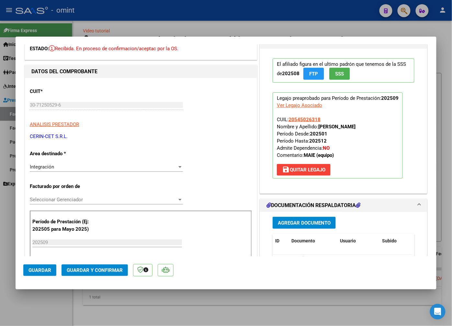
scroll to position [108, 0]
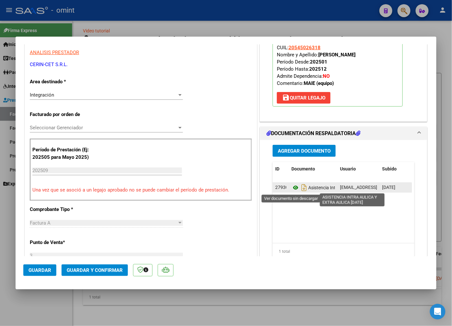
click at [293, 189] on icon at bounding box center [296, 188] width 8 height 8
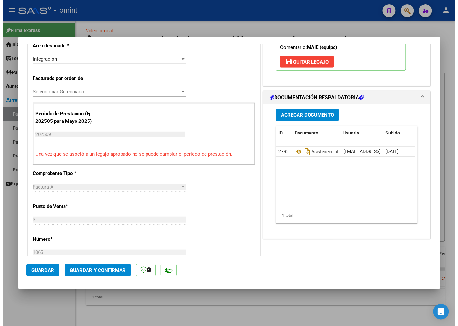
scroll to position [180, 0]
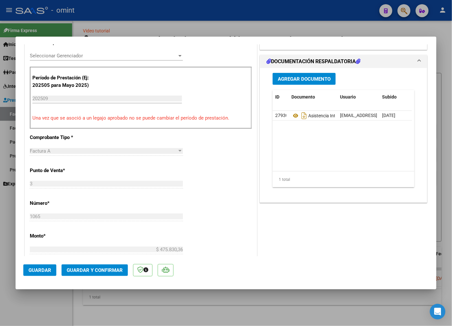
click at [120, 274] on button "Guardar y Confirmar" at bounding box center [95, 270] width 66 height 12
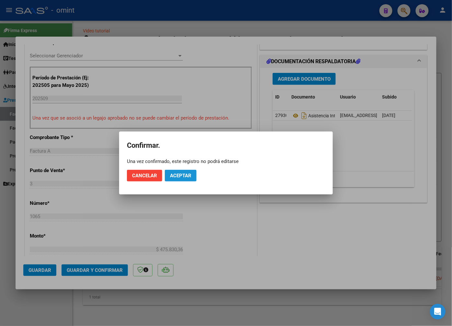
click at [180, 180] on button "Aceptar" at bounding box center [181, 176] width 32 height 12
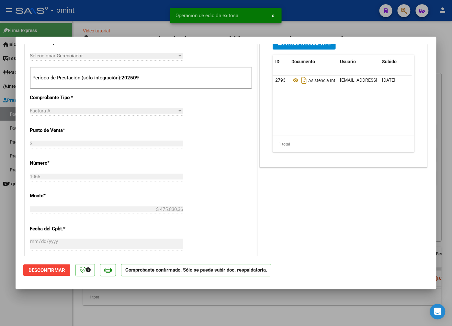
click at [62, 25] on div at bounding box center [226, 163] width 452 height 326
type input "$ 0,00"
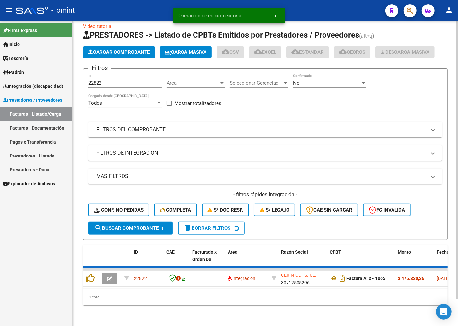
scroll to position [17, 0]
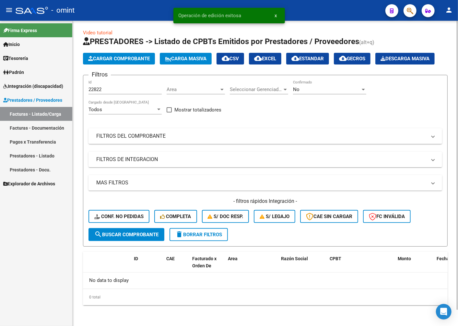
click at [108, 219] on span "Conf. no pedidas" at bounding box center [118, 217] width 49 height 6
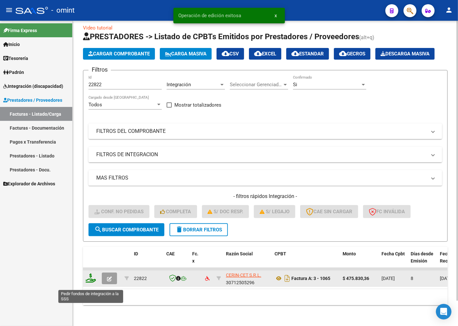
click at [93, 283] on icon at bounding box center [91, 278] width 10 height 9
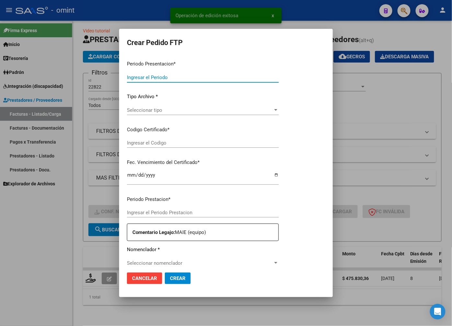
type input "202509"
type input "$ 475.830,36"
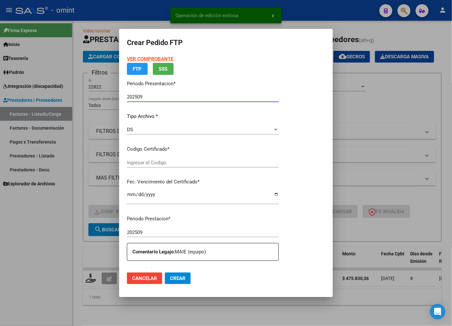
type input "1729902156"
type input "[DATE]"
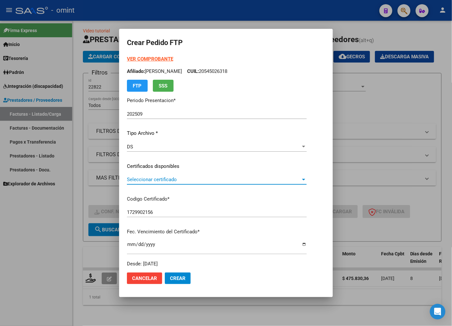
click at [299, 179] on span "Seleccionar certificado" at bounding box center [214, 180] width 174 height 6
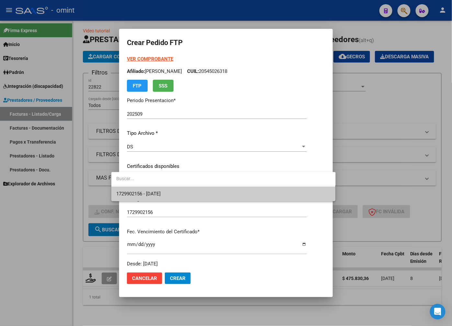
click at [283, 198] on span "1729902156 - [DATE]" at bounding box center [224, 194] width 214 height 15
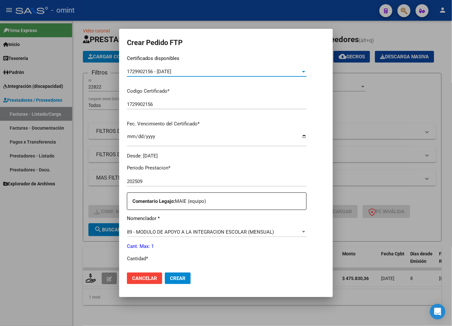
scroll to position [144, 0]
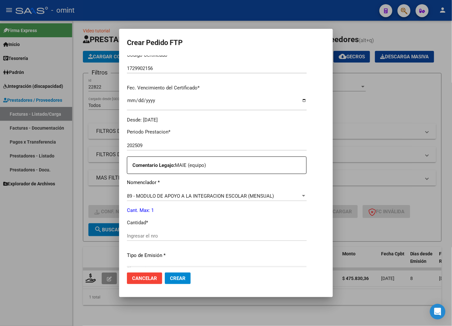
click at [140, 235] on input "Ingresar el nro" at bounding box center [217, 236] width 180 height 6
type input "1"
click at [271, 273] on mat-dialog-actions "Cancelar Crear" at bounding box center [226, 278] width 198 height 22
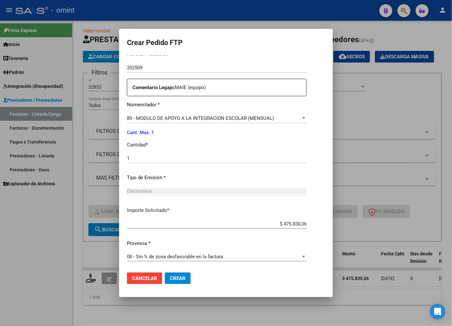
click at [170, 278] on span "Crear" at bounding box center [178, 278] width 16 height 6
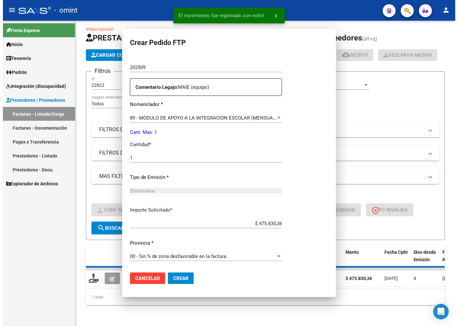
scroll to position [185, 0]
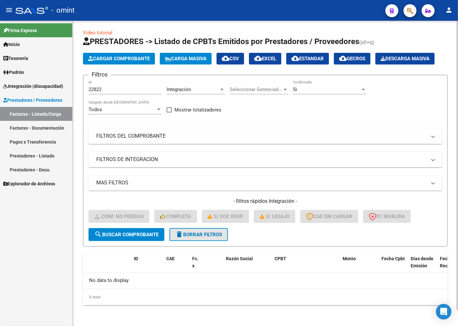
click at [210, 237] on span "delete Borrar Filtros" at bounding box center [198, 235] width 47 height 6
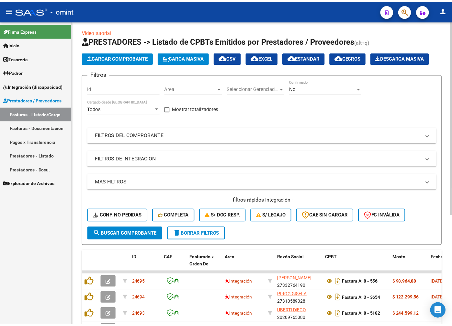
scroll to position [17, 0]
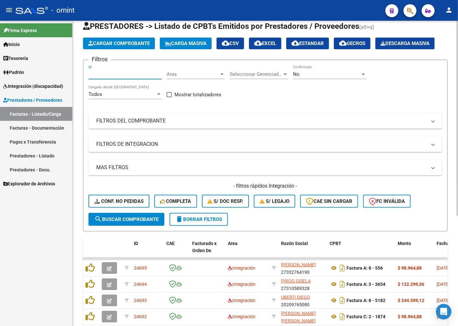
paste input "23236"
type input "23236"
click at [128, 222] on span "search Buscar Comprobante" at bounding box center [126, 220] width 64 height 6
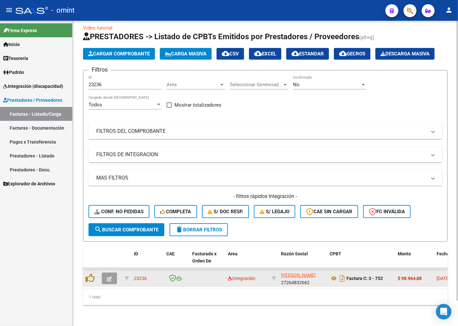
click at [109, 281] on icon "button" at bounding box center [109, 278] width 5 height 5
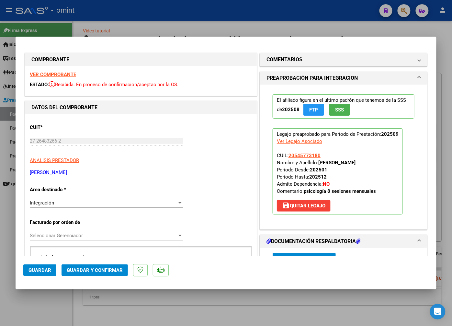
click at [70, 73] on strong "VER COMPROBANTE" at bounding box center [53, 75] width 46 height 6
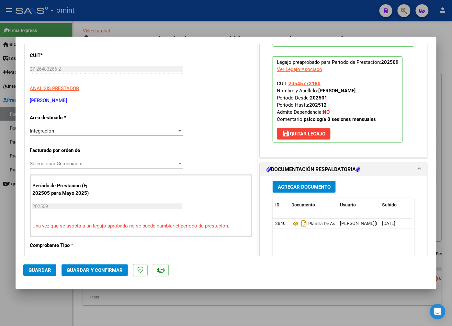
scroll to position [108, 0]
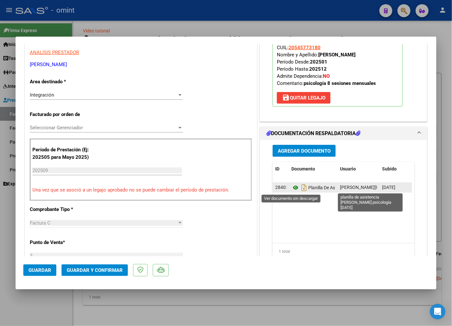
click at [292, 187] on icon at bounding box center [296, 188] width 8 height 8
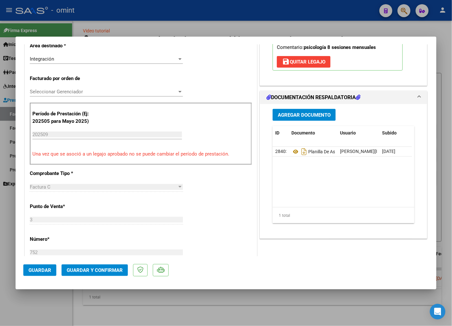
scroll to position [252, 0]
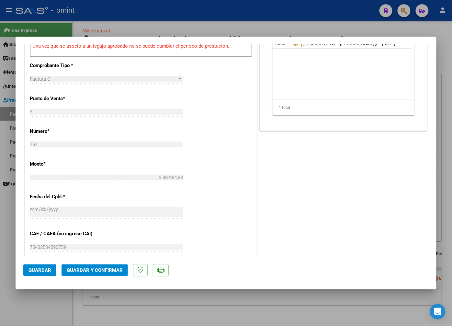
click at [95, 272] on span "Guardar y Confirmar" at bounding box center [95, 270] width 56 height 6
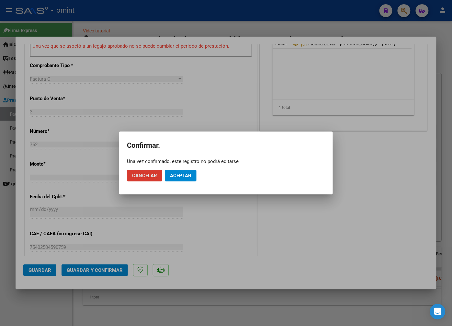
click at [187, 173] on span "Aceptar" at bounding box center [180, 176] width 21 height 6
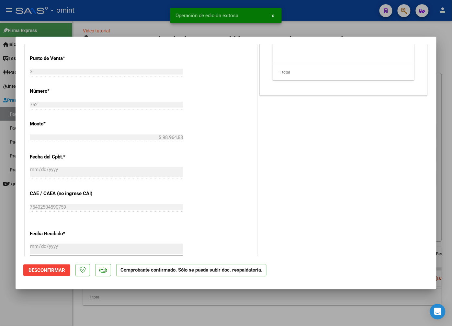
drag, startPoint x: 78, startPoint y: 19, endPoint x: 81, endPoint y: 23, distance: 4.8
click at [78, 20] on div at bounding box center [226, 163] width 452 height 326
type input "$ 0,00"
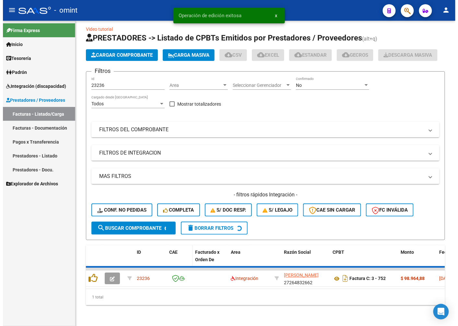
scroll to position [17, 0]
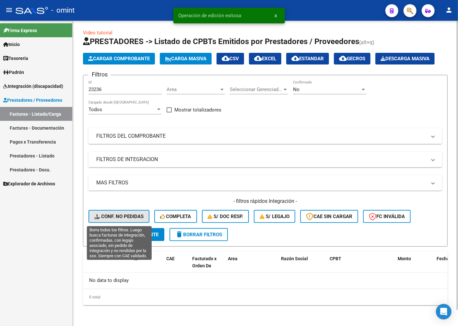
click at [132, 211] on button "Conf. no pedidas" at bounding box center [118, 216] width 61 height 13
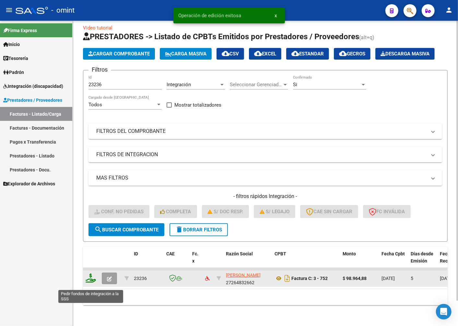
click at [92, 283] on icon at bounding box center [91, 278] width 10 height 9
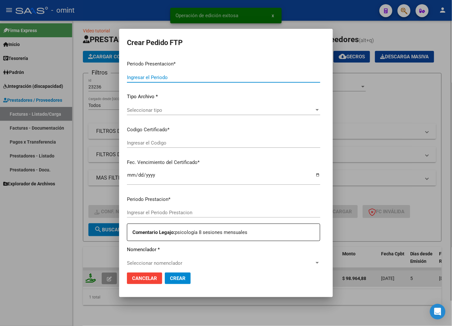
type input "202509"
type input "$ 98.964,88"
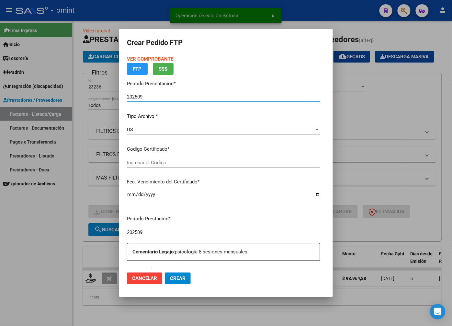
type input "3291288661"
type input "[DATE]"
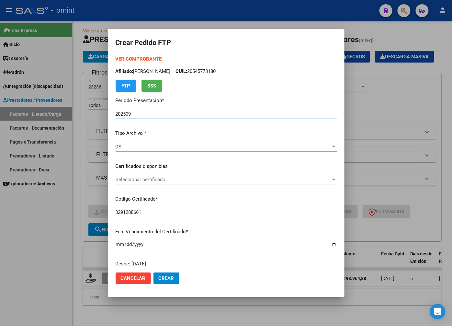
click at [329, 183] on div "Seleccionar certificado Seleccionar certificado" at bounding box center [226, 180] width 221 height 10
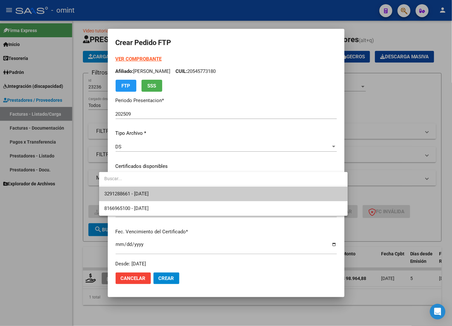
click at [299, 200] on span "3291288661 - [DATE]" at bounding box center [223, 194] width 238 height 15
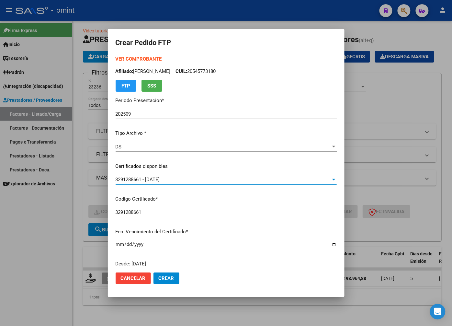
click at [316, 180] on div "3291288661 - [DATE]" at bounding box center [224, 180] width 216 height 6
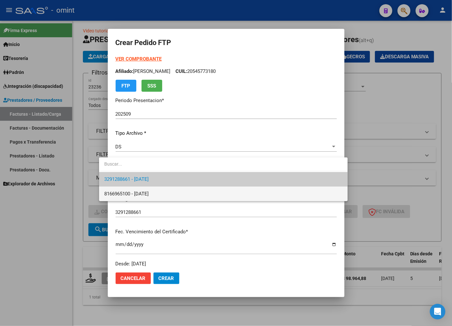
click at [274, 198] on span "8166965100 - [DATE]" at bounding box center [223, 194] width 238 height 15
type input "8166965100"
type input "[DATE]"
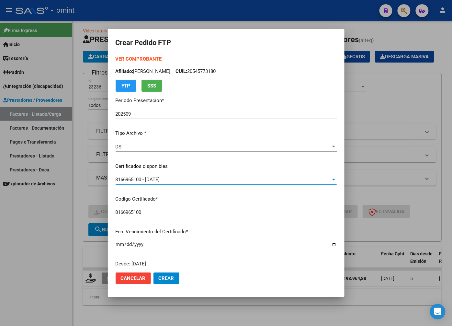
click at [326, 175] on div "8166965100 - [DATE] Seleccionar certificado" at bounding box center [226, 180] width 221 height 10
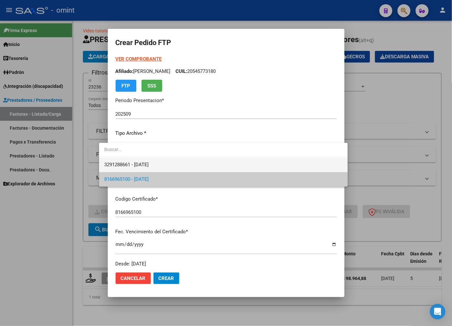
click at [310, 163] on span "3291288661 - [DATE]" at bounding box center [223, 165] width 238 height 15
type input "3291288661"
type input "[DATE]"
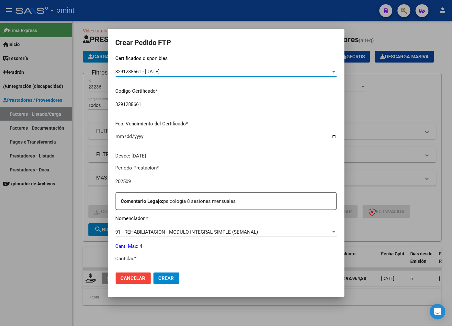
scroll to position [144, 0]
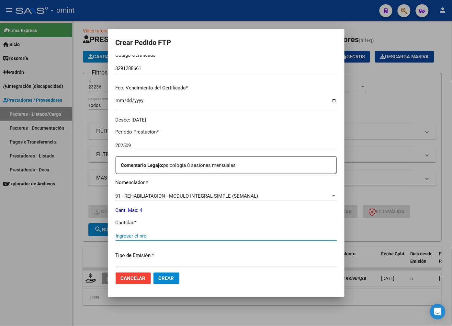
click at [116, 237] on input "Ingresar el nro" at bounding box center [226, 236] width 221 height 6
type input "4"
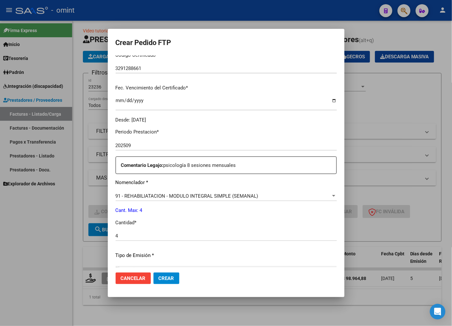
click at [174, 254] on p "Tipo de Emisión *" at bounding box center [226, 255] width 221 height 7
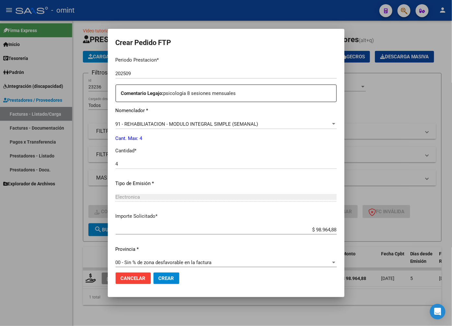
scroll to position [222, 0]
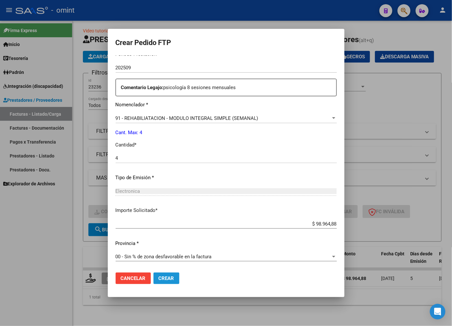
click at [154, 278] on button "Crear" at bounding box center [167, 279] width 26 height 12
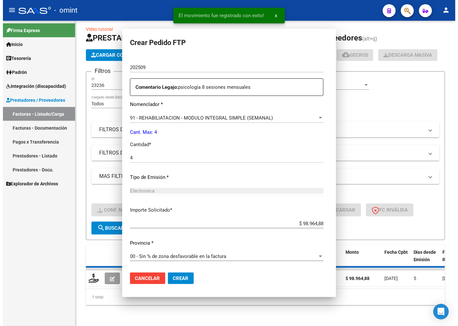
scroll to position [0, 0]
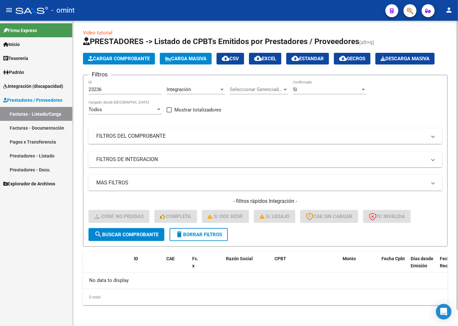
drag, startPoint x: 196, startPoint y: 241, endPoint x: 196, endPoint y: 238, distance: 3.6
click at [196, 241] on button "delete Borrar Filtros" at bounding box center [199, 234] width 58 height 13
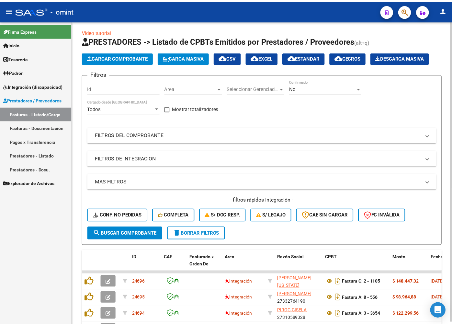
scroll to position [17, 0]
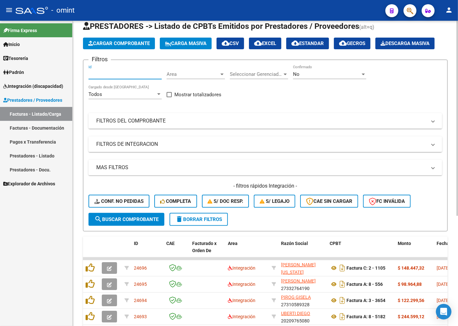
paste input "22763"
type input "22763"
click at [137, 222] on span "search Buscar Comprobante" at bounding box center [126, 220] width 64 height 6
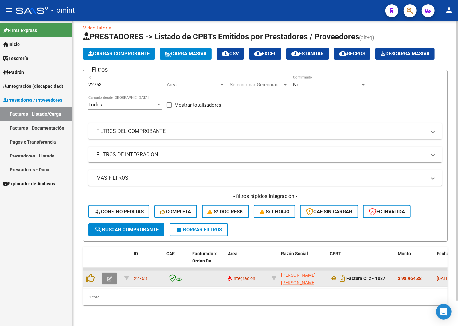
click at [114, 284] on button "button" at bounding box center [109, 279] width 15 height 12
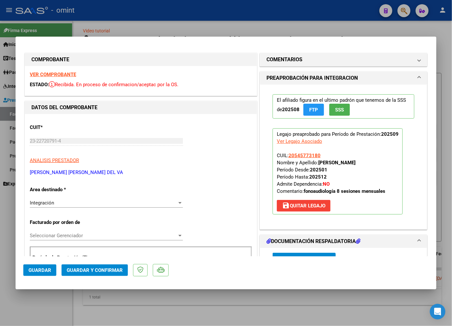
click at [47, 70] on div "VER COMPROBANTE ESTADO: Recibida. En proceso de confirmacion/aceptac por la OS." at bounding box center [141, 80] width 232 height 29
click at [47, 75] on strong "VER COMPROBANTE" at bounding box center [53, 75] width 46 height 6
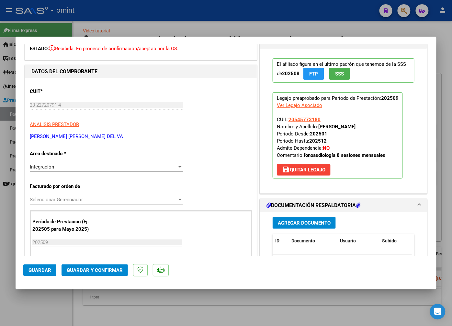
scroll to position [72, 0]
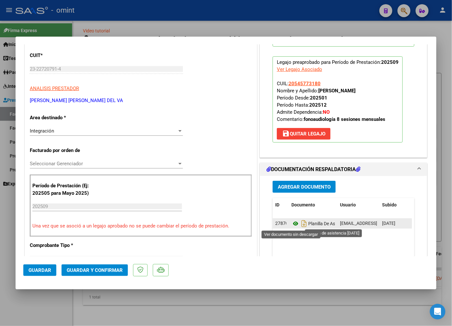
click at [293, 224] on icon at bounding box center [296, 224] width 8 height 8
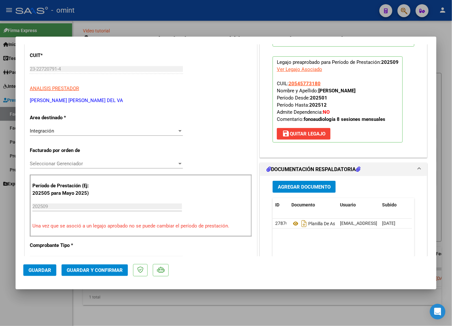
scroll to position [108, 0]
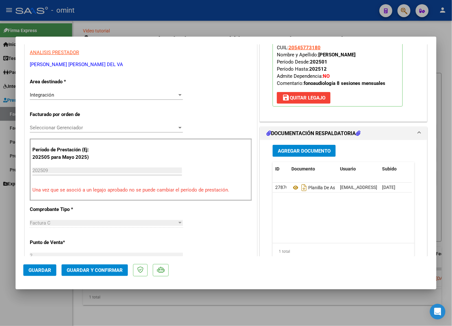
click at [96, 268] on span "Guardar y Confirmar" at bounding box center [95, 270] width 56 height 6
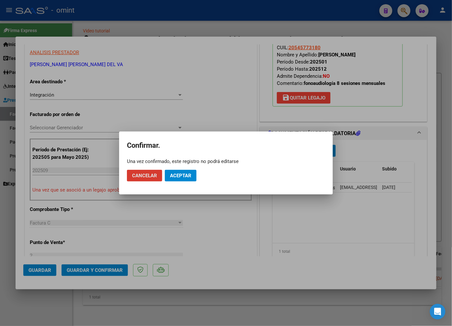
click at [182, 176] on span "Aceptar" at bounding box center [180, 176] width 21 height 6
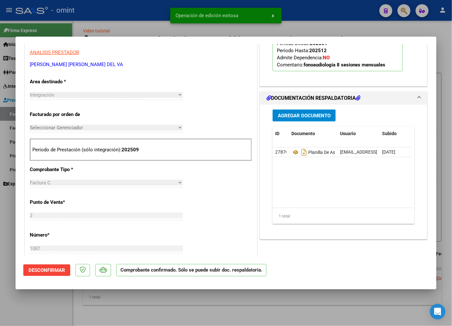
click at [112, 12] on div at bounding box center [226, 163] width 452 height 326
type input "$ 0,00"
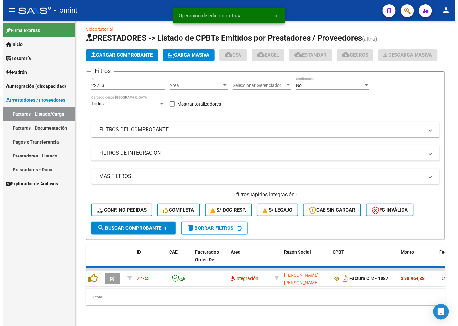
scroll to position [17, 0]
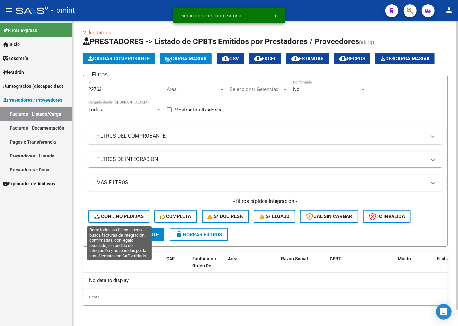
click at [131, 212] on button "Conf. no pedidas" at bounding box center [118, 216] width 61 height 13
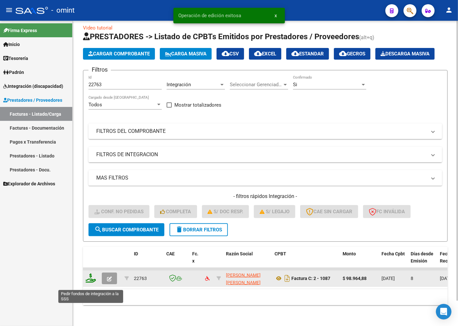
click at [90, 283] on icon at bounding box center [91, 278] width 10 height 9
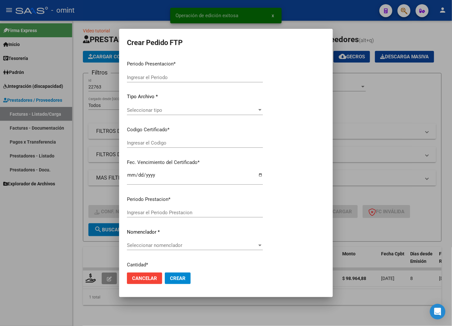
type input "202509"
type input "$ 98.964,88"
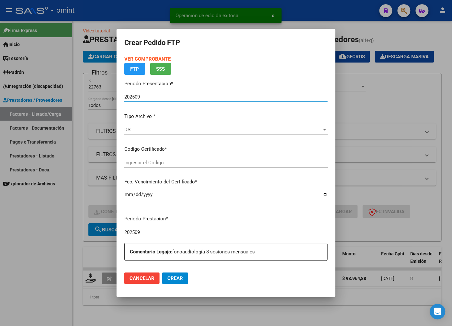
type input "3291288661"
type input "[DATE]"
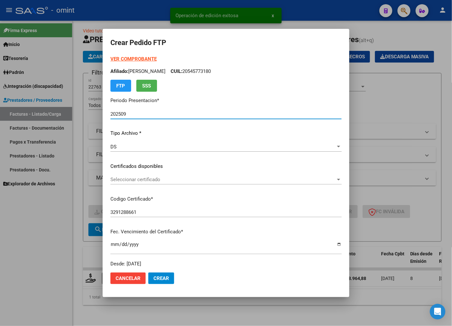
click at [322, 186] on div "Seleccionar certificado Seleccionar certificado" at bounding box center [226, 183] width 231 height 16
click at [320, 178] on span "Seleccionar certificado" at bounding box center [224, 180] width 226 height 6
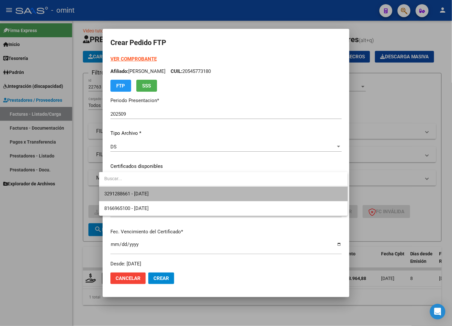
click at [313, 199] on span "3291288661 - [DATE]" at bounding box center [223, 194] width 238 height 15
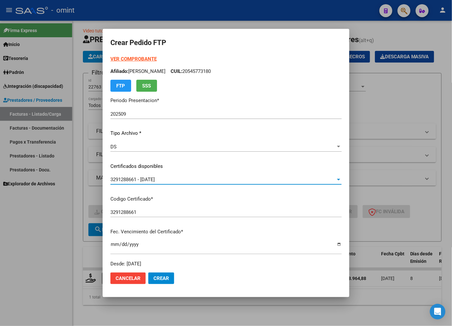
click at [328, 180] on div "3291288661 - [DATE]" at bounding box center [224, 180] width 226 height 6
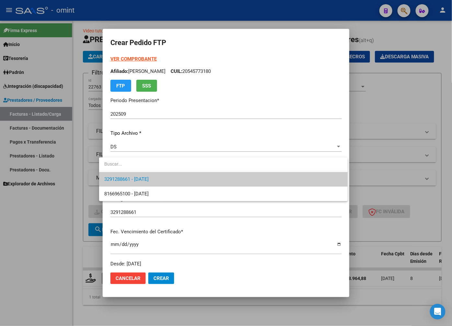
click at [317, 182] on span "3291288661 - [DATE]" at bounding box center [223, 179] width 238 height 15
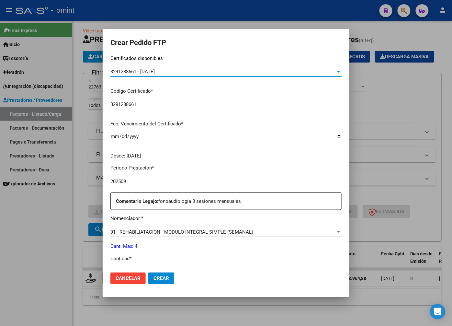
scroll to position [144, 0]
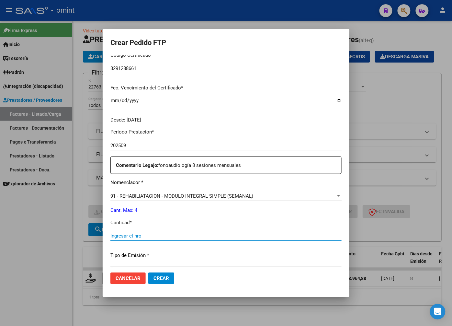
click at [121, 236] on input "Ingresar el nro" at bounding box center [226, 236] width 231 height 6
type input "4"
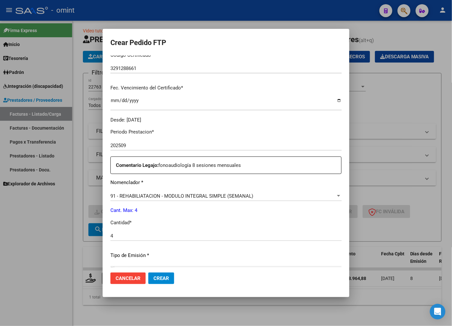
click at [189, 246] on div "4 Ingresar el nro" at bounding box center [226, 239] width 231 height 16
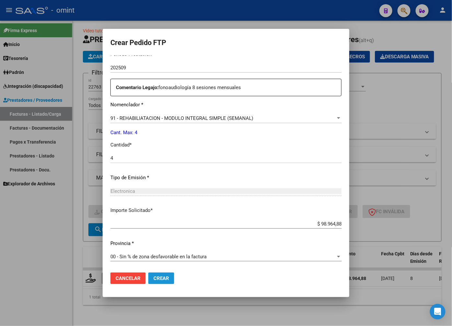
click at [154, 279] on span "Crear" at bounding box center [162, 278] width 16 height 6
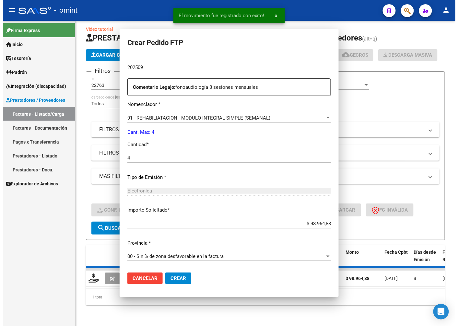
scroll to position [0, 0]
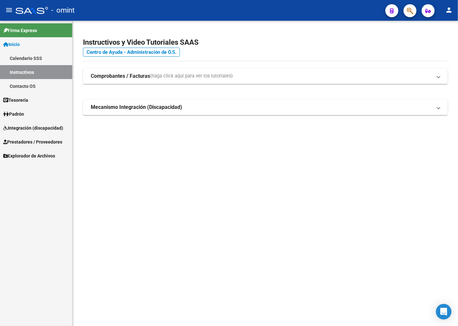
click at [25, 122] on link "Integración (discapacidad)" at bounding box center [36, 128] width 72 height 14
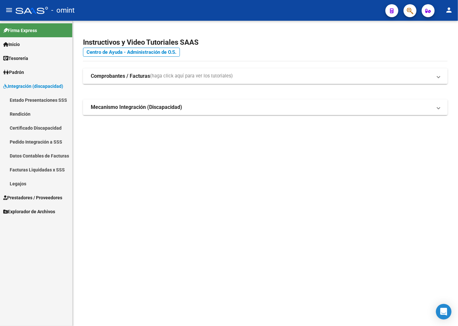
click at [23, 186] on link "Legajos" at bounding box center [36, 184] width 72 height 14
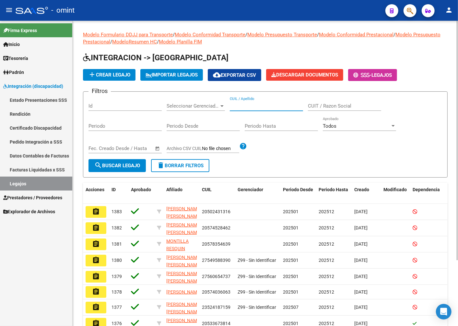
click at [255, 106] on input "CUIL / Apellido" at bounding box center [266, 106] width 73 height 6
type input "fercodini"
click at [121, 166] on span "search Buscar Legajo" at bounding box center [117, 166] width 46 height 6
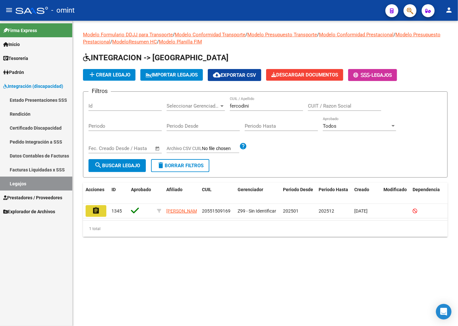
click at [96, 212] on mat-icon "assignment" at bounding box center [96, 211] width 8 height 8
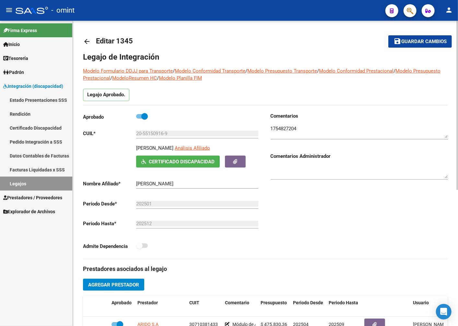
scroll to position [180, 0]
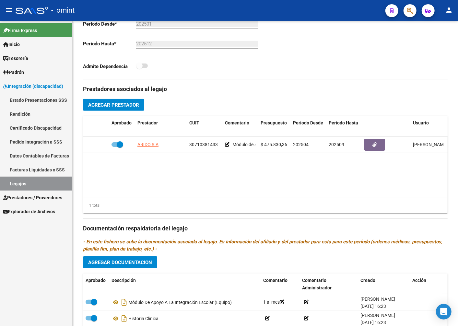
click at [28, 186] on link "Legajos" at bounding box center [36, 184] width 72 height 14
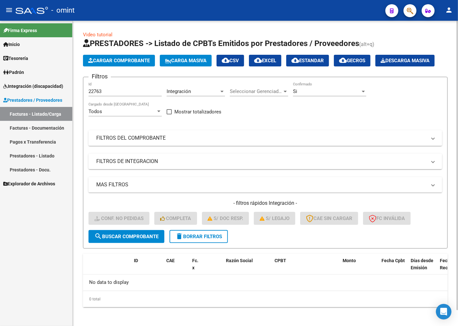
scroll to position [17, 0]
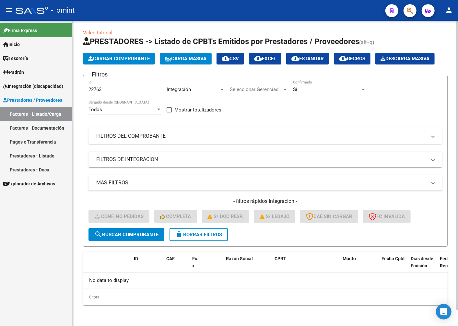
drag, startPoint x: 111, startPoint y: 86, endPoint x: 109, endPoint y: 90, distance: 4.2
click at [111, 86] on div "22763 Id" at bounding box center [124, 87] width 73 height 14
drag, startPoint x: 110, startPoint y: 91, endPoint x: 38, endPoint y: 83, distance: 72.7
click at [38, 83] on mat-sidenav-container "Firma Express Inicio Calendario SSS Instructivos Contacto OS Tesorería Extracto…" at bounding box center [229, 173] width 458 height 305
click at [191, 238] on button "delete Borrar Filtros" at bounding box center [199, 234] width 58 height 13
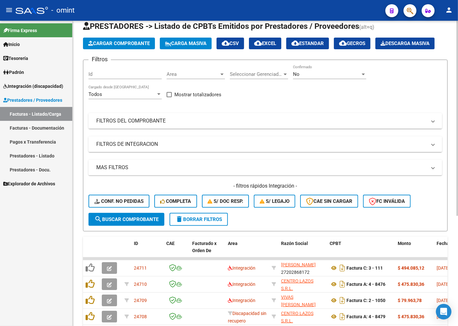
drag, startPoint x: 108, startPoint y: 106, endPoint x: 95, endPoint y: 86, distance: 23.5
drag, startPoint x: 95, startPoint y: 86, endPoint x: 90, endPoint y: 92, distance: 7.6
paste input "23235"
type input "23235"
click at [124, 222] on span "search Buscar Comprobante" at bounding box center [126, 220] width 64 height 6
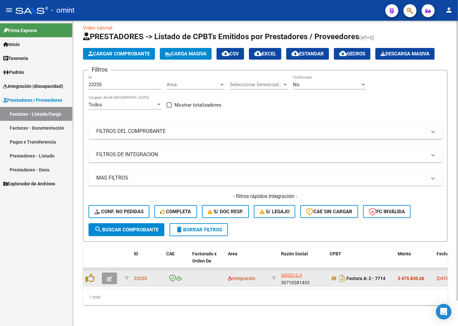
click at [117, 281] on div at bounding box center [111, 279] width 18 height 12
click at [114, 282] on button "button" at bounding box center [109, 279] width 15 height 12
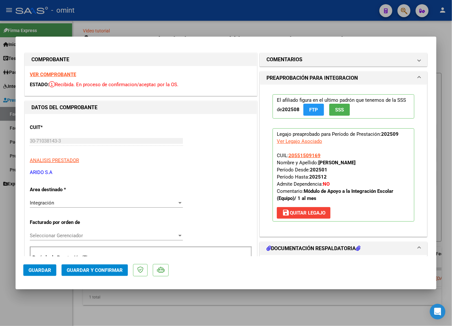
click at [60, 75] on strong "VER COMPROBANTE" at bounding box center [53, 75] width 46 height 6
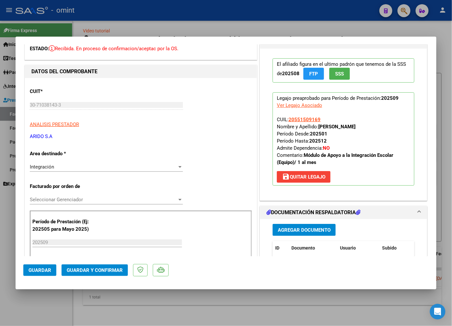
scroll to position [72, 0]
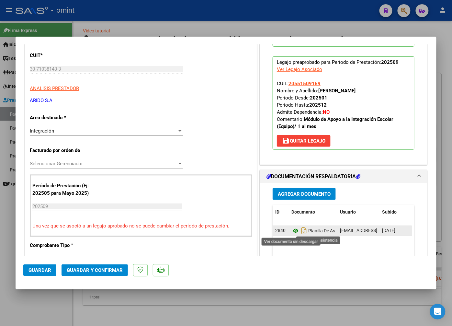
click at [292, 230] on icon at bounding box center [296, 231] width 8 height 8
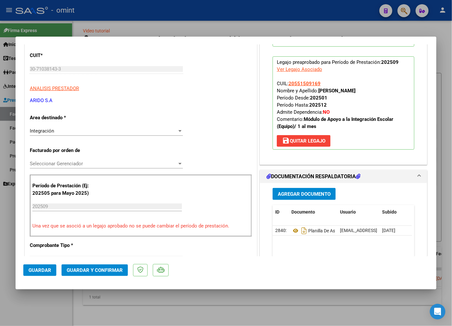
scroll to position [180, 0]
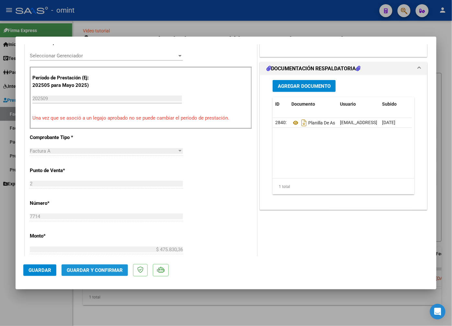
click at [92, 272] on span "Guardar y Confirmar" at bounding box center [95, 270] width 56 height 6
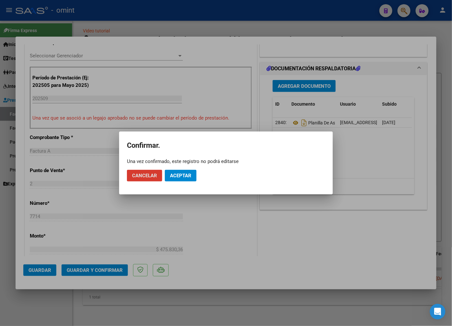
click at [182, 177] on span "Aceptar" at bounding box center [180, 176] width 21 height 6
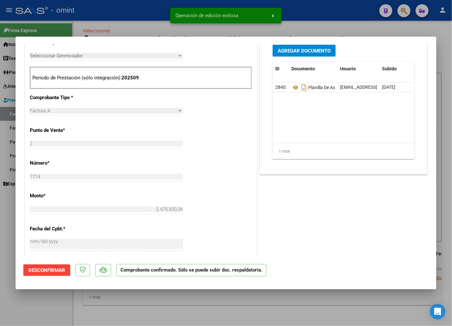
scroll to position [108, 0]
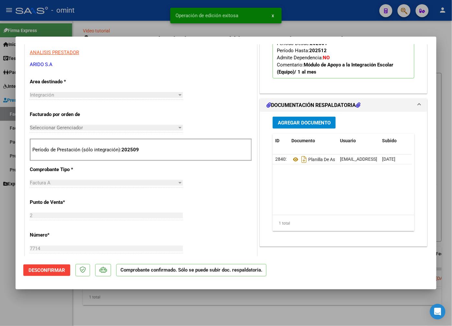
click at [103, 26] on div at bounding box center [226, 163] width 452 height 326
type input "$ 0,00"
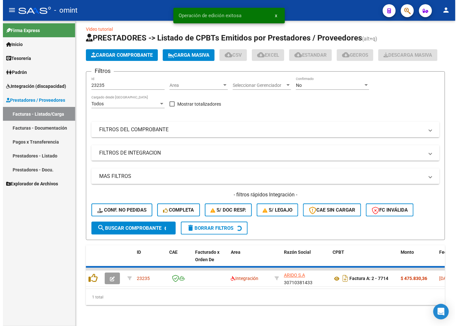
scroll to position [17, 0]
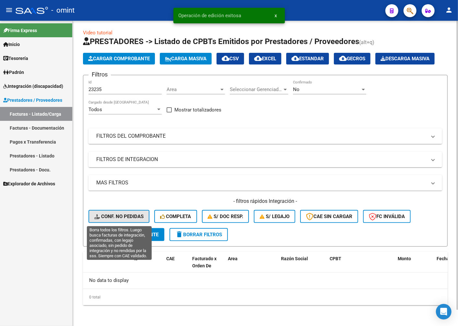
click at [105, 217] on span "Conf. no pedidas" at bounding box center [118, 217] width 49 height 6
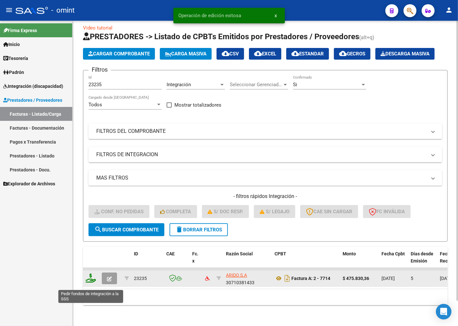
click at [89, 282] on icon at bounding box center [91, 278] width 10 height 9
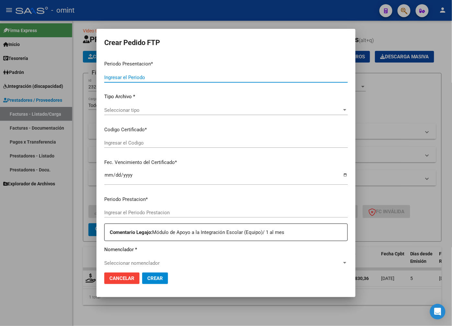
type input "202509"
type input "$ 475.830,36"
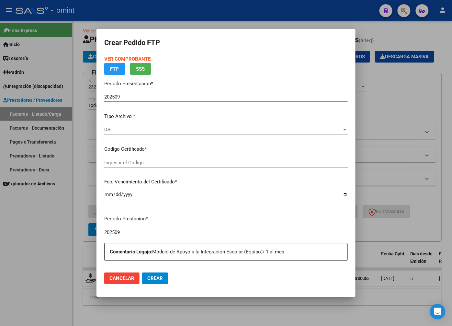
type input "7512016365"
type input "2028-07-19"
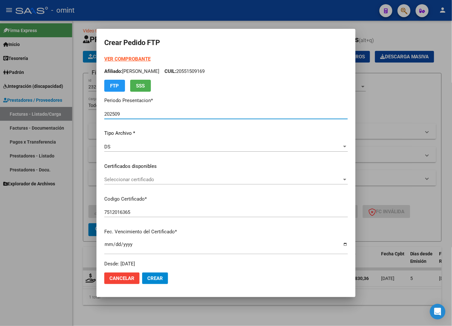
click at [335, 178] on span "Seleccionar certificado" at bounding box center [223, 180] width 238 height 6
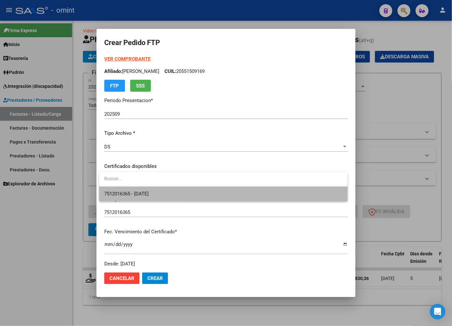
click at [268, 195] on span "7512016365 - 2028-07-19" at bounding box center [223, 194] width 238 height 15
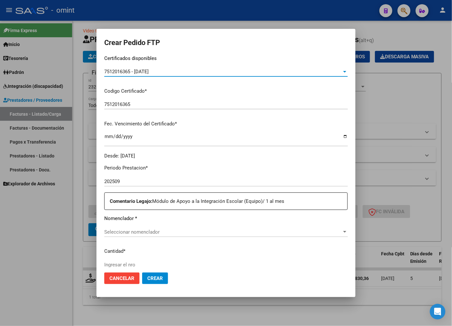
scroll to position [144, 0]
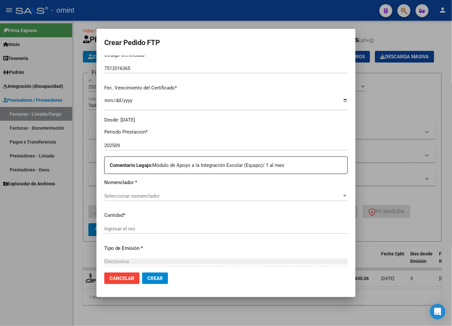
click at [328, 199] on div "Seleccionar nomenclador Seleccionar nomenclador" at bounding box center [226, 196] width 244 height 10
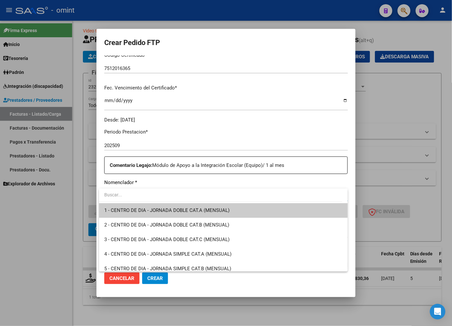
click at [319, 198] on input "dropdown search" at bounding box center [220, 195] width 243 height 14
click at [331, 197] on input "dropdown search" at bounding box center [220, 195] width 243 height 14
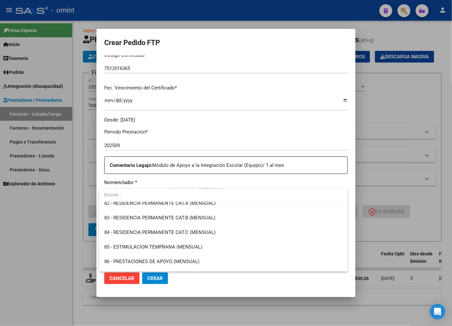
scroll to position [1260, 0]
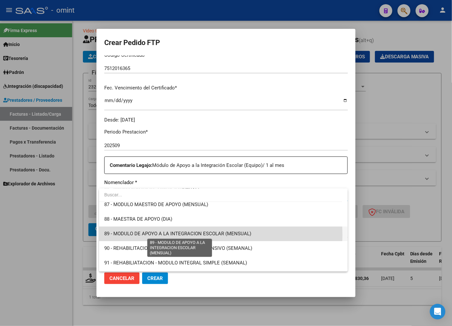
click at [183, 234] on span "89 - MODULO DE APOYO A LA INTEGRACION ESCOLAR (MENSUAL)" at bounding box center [177, 234] width 147 height 6
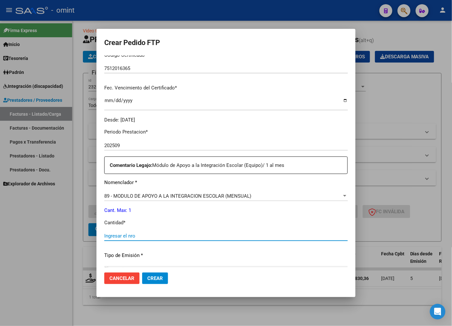
click at [128, 235] on input "Ingresar el nro" at bounding box center [226, 236] width 244 height 6
type input "1"
click at [300, 255] on p "Tipo de Emisión *" at bounding box center [226, 255] width 244 height 7
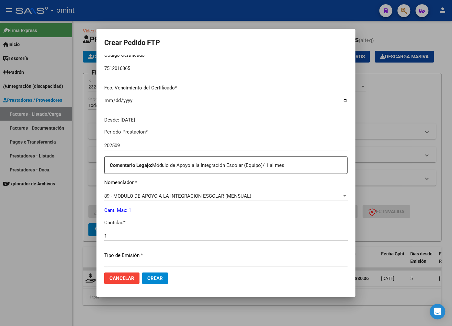
scroll to position [222, 0]
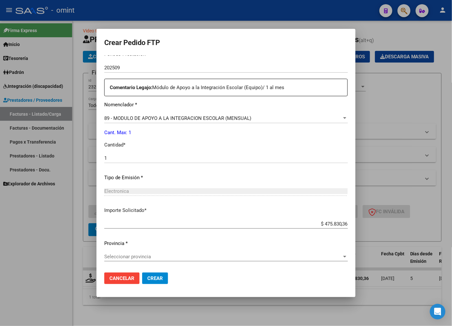
click at [335, 255] on span "Seleccionar provincia" at bounding box center [223, 257] width 238 height 6
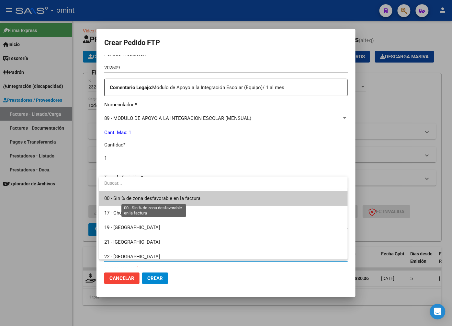
click at [172, 195] on span "00 - Sin % de zona desfavorable en la factura" at bounding box center [223, 198] width 238 height 15
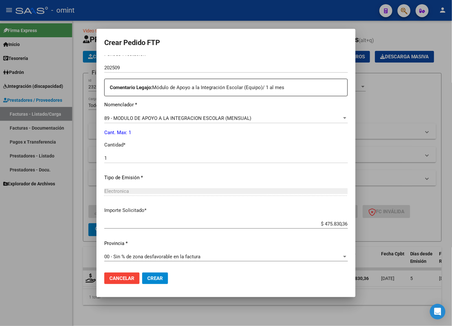
click at [154, 272] on mat-dialog-actions "Cancelar Crear" at bounding box center [226, 278] width 244 height 22
click at [157, 274] on button "Crear" at bounding box center [155, 279] width 26 height 12
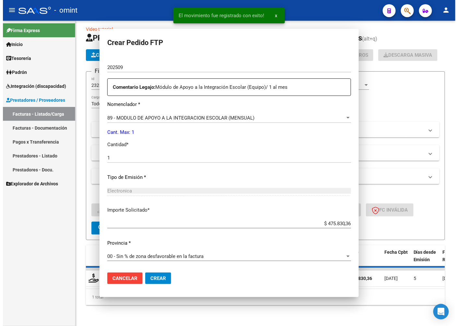
scroll to position [0, 0]
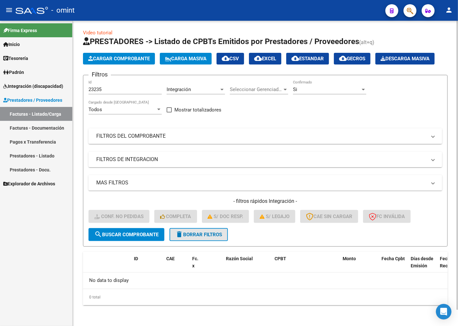
click at [211, 231] on button "delete Borrar Filtros" at bounding box center [199, 234] width 58 height 13
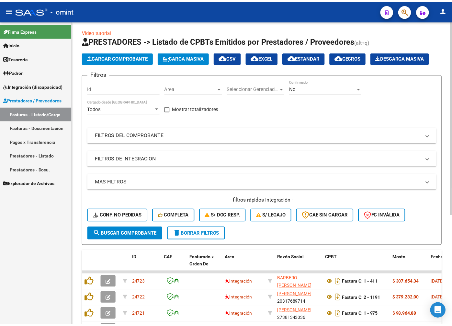
scroll to position [17, 0]
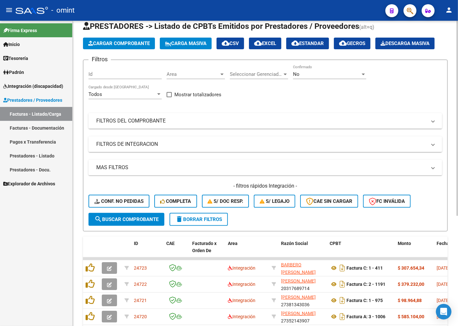
drag, startPoint x: 103, startPoint y: 104, endPoint x: 97, endPoint y: 91, distance: 14.4
paste input "22310"
type input "22310"
click at [135, 222] on span "search Buscar Comprobante" at bounding box center [126, 220] width 64 height 6
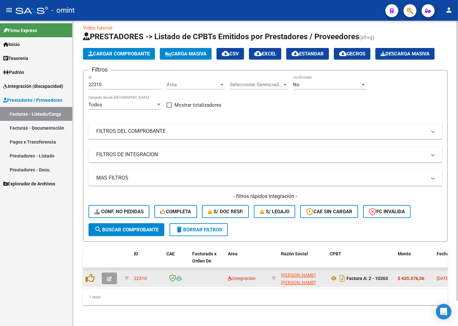
click at [112, 284] on button "button" at bounding box center [109, 279] width 15 height 12
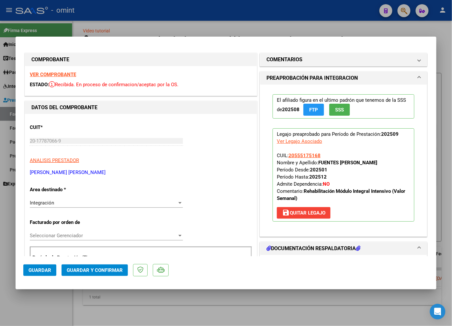
click at [52, 73] on strong "VER COMPROBANTE" at bounding box center [53, 75] width 46 height 6
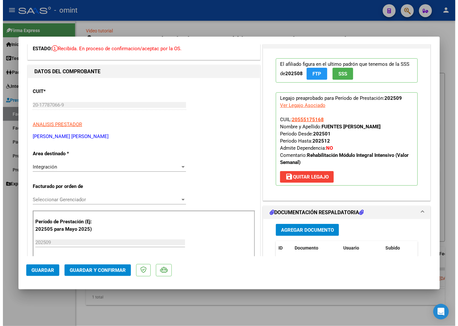
scroll to position [72, 0]
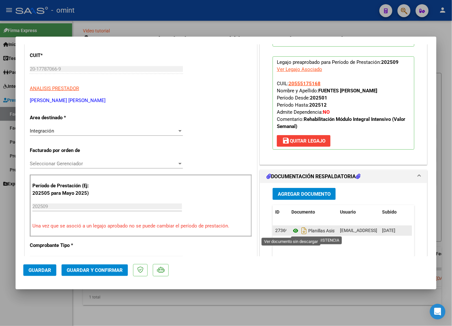
click at [293, 232] on icon at bounding box center [296, 231] width 8 height 8
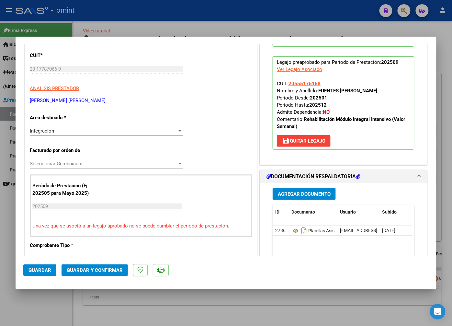
click at [120, 268] on span "Guardar y Confirmar" at bounding box center [95, 270] width 56 height 6
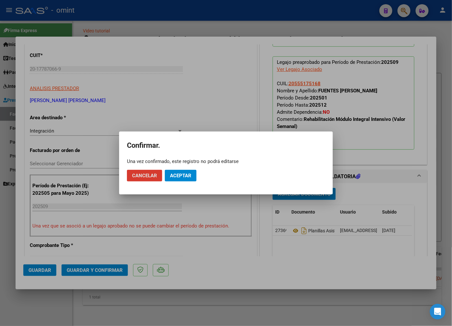
click at [186, 179] on button "Aceptar" at bounding box center [181, 176] width 32 height 12
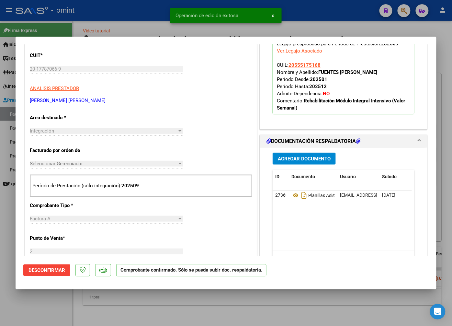
click at [132, 21] on div at bounding box center [226, 163] width 452 height 326
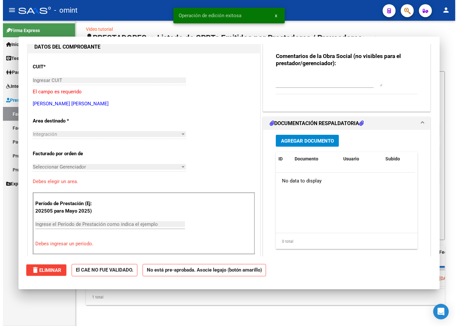
scroll to position [0, 0]
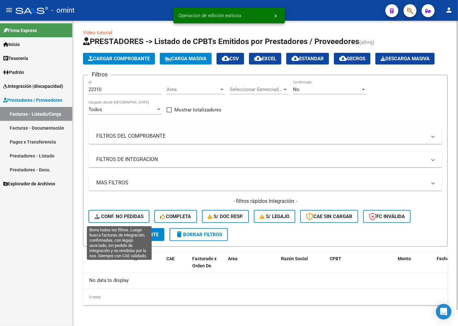
click at [129, 218] on span "Conf. no pedidas" at bounding box center [118, 217] width 49 height 6
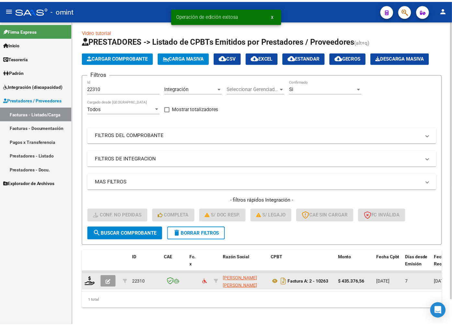
scroll to position [17, 0]
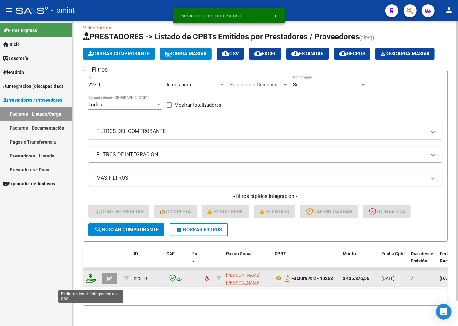
click at [94, 283] on icon at bounding box center [91, 278] width 10 height 9
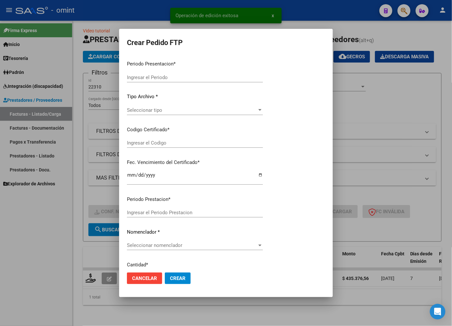
type input "202509"
type input "$ 435.376,56"
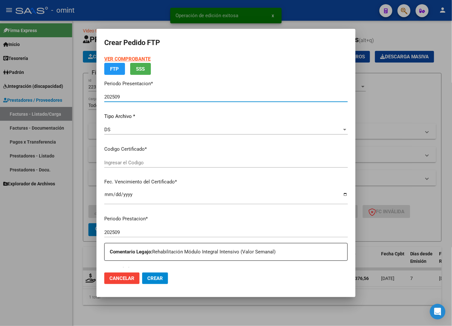
type input "5181444965"
type input "2029-01-02"
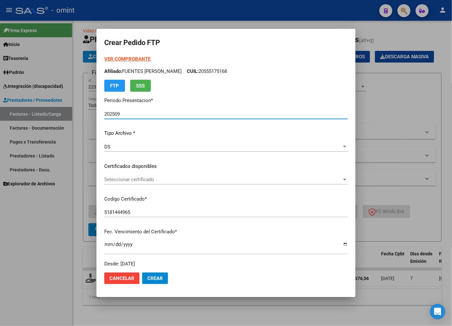
click at [324, 177] on span "Seleccionar certificado" at bounding box center [223, 180] width 238 height 6
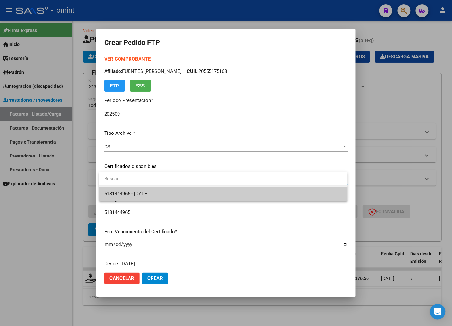
click at [273, 195] on span "5181444965 - 2029-01-02" at bounding box center [223, 194] width 238 height 15
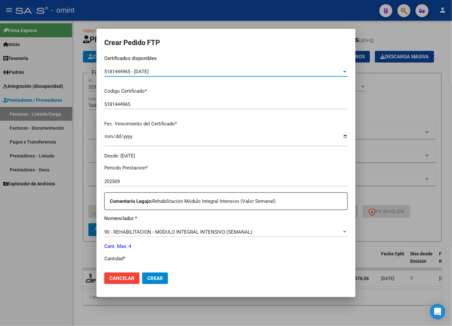
scroll to position [144, 0]
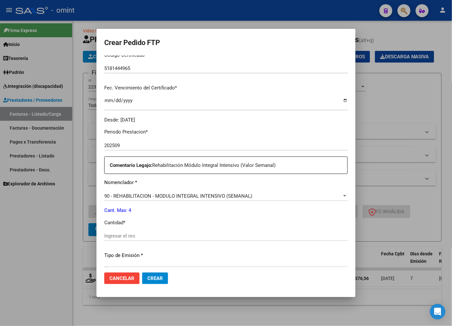
click at [132, 237] on input "Ingresar el nro" at bounding box center [226, 236] width 244 height 6
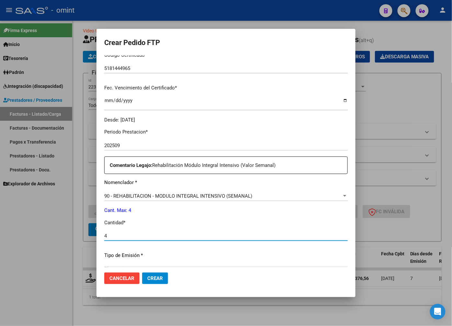
type input "4"
click at [209, 262] on div "Periodo Prestacion * 202509 Ingresar el Periodo Prestacion Comentario Legajo: R…" at bounding box center [226, 234] width 244 height 222
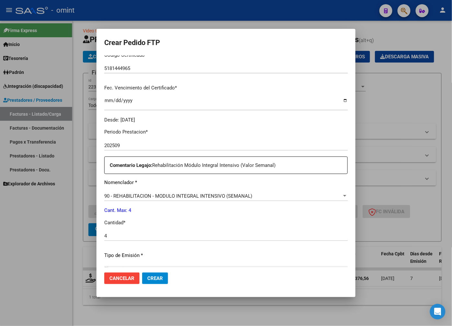
scroll to position [222, 0]
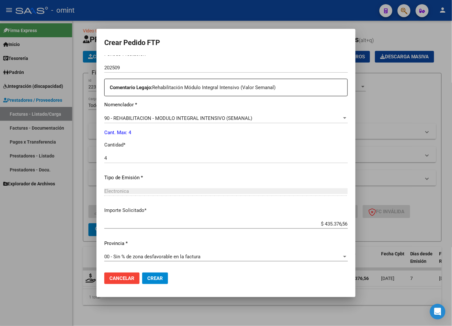
click at [161, 278] on span "Crear" at bounding box center [155, 278] width 16 height 6
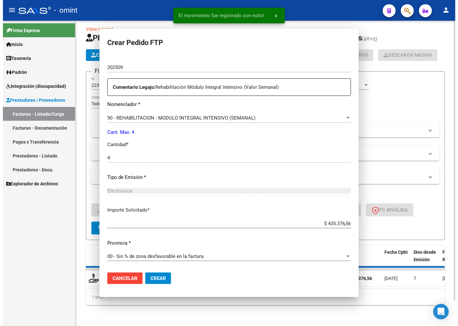
scroll to position [185, 0]
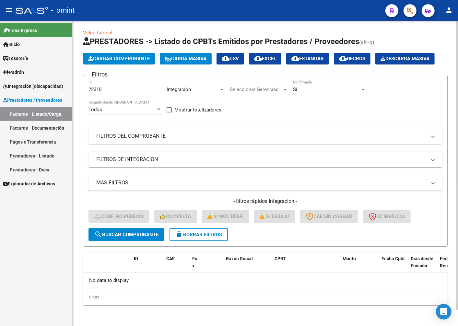
click at [195, 236] on span "delete Borrar Filtros" at bounding box center [198, 235] width 47 height 6
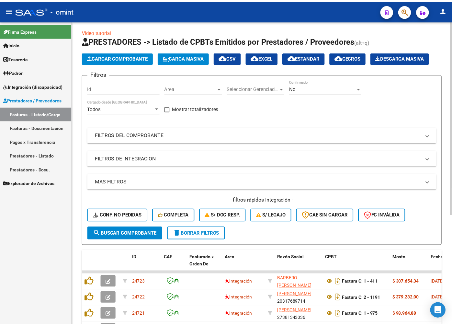
scroll to position [17, 0]
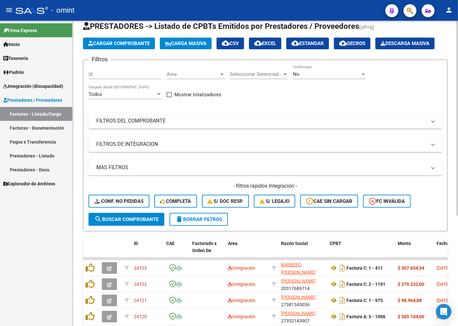
drag, startPoint x: 102, startPoint y: 105, endPoint x: 101, endPoint y: 85, distance: 19.5
drag, startPoint x: 101, startPoint y: 85, endPoint x: 92, endPoint y: 94, distance: 12.6
drag, startPoint x: 92, startPoint y: 94, endPoint x: 102, endPoint y: 88, distance: 12.2
paste input "23360"
type input "23360"
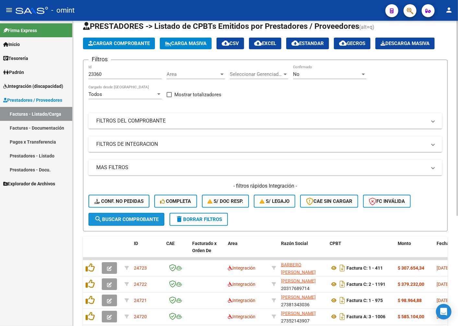
click at [138, 222] on span "search Buscar Comprobante" at bounding box center [126, 220] width 64 height 6
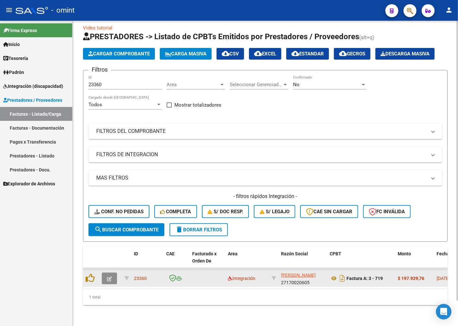
click at [111, 281] on icon "button" at bounding box center [109, 278] width 5 height 5
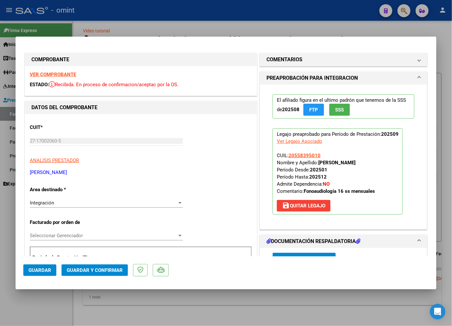
click at [57, 74] on strong "VER COMPROBANTE" at bounding box center [53, 75] width 46 height 6
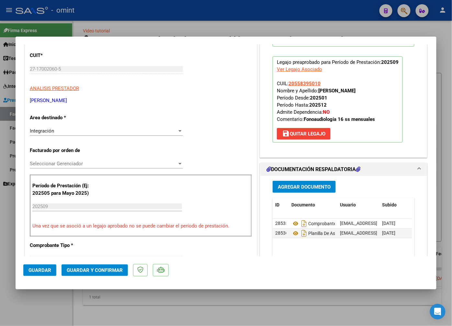
scroll to position [108, 0]
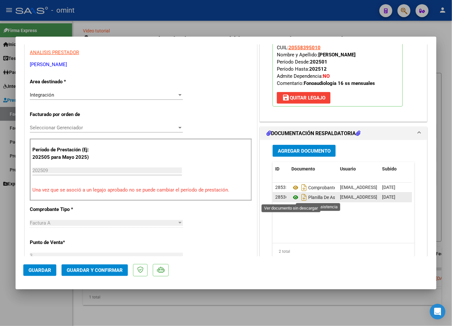
click at [292, 196] on icon at bounding box center [296, 197] width 8 height 8
click at [104, 270] on span "Guardar y Confirmar" at bounding box center [95, 270] width 56 height 6
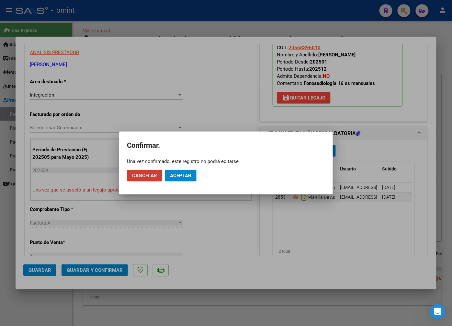
click at [187, 176] on span "Aceptar" at bounding box center [180, 176] width 21 height 6
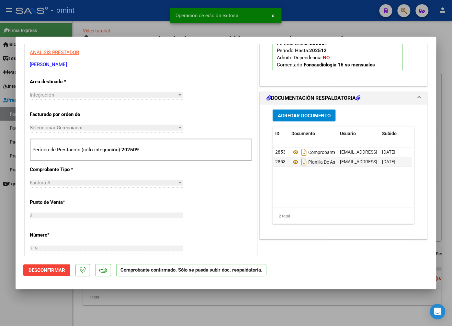
click at [118, 29] on div at bounding box center [226, 163] width 452 height 326
type input "$ 0,00"
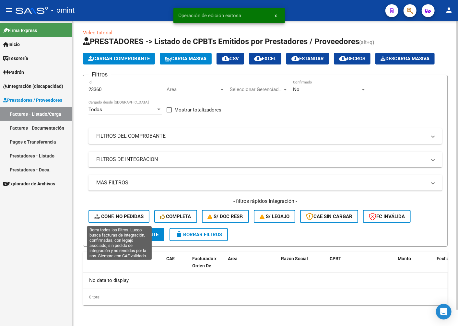
click at [115, 218] on span "Conf. no pedidas" at bounding box center [118, 217] width 49 height 6
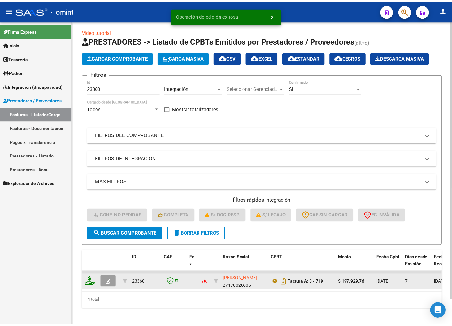
scroll to position [17, 0]
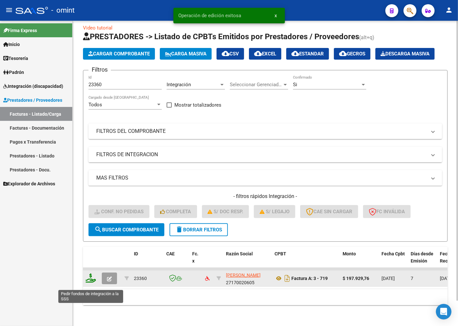
click at [94, 281] on icon at bounding box center [91, 278] width 10 height 9
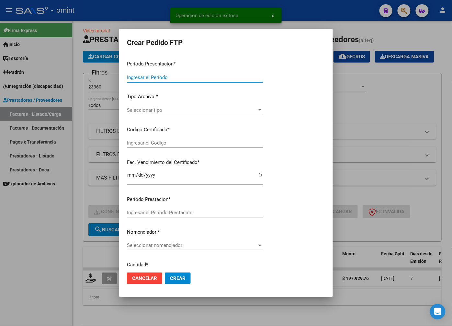
type input "202509"
type input "$ 197.929,76"
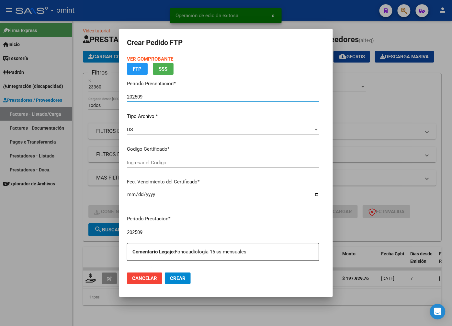
type input "5651025512"
type input "2028-12-13"
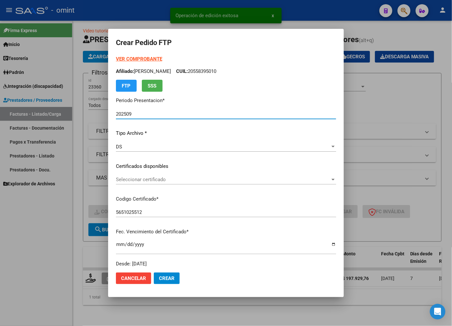
click at [304, 175] on div "Seleccionar certificado Seleccionar certificado" at bounding box center [226, 180] width 220 height 10
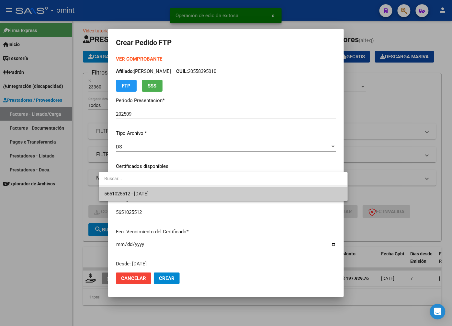
click at [275, 189] on span "5651025512 - 2028-12-13" at bounding box center [223, 194] width 238 height 15
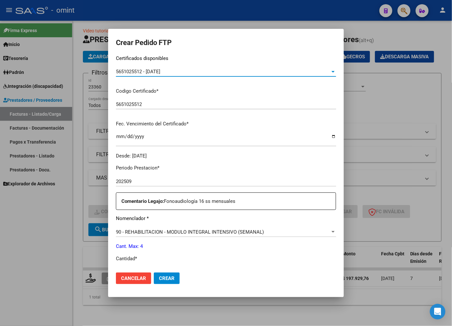
scroll to position [144, 0]
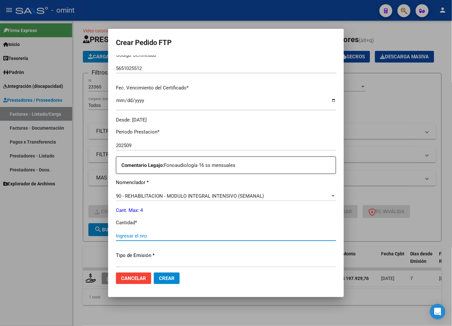
click at [134, 237] on input "Ingresar el nro" at bounding box center [226, 236] width 220 height 6
type input "4"
click at [228, 268] on mat-dialog-actions "Cancelar Crear" at bounding box center [226, 278] width 220 height 22
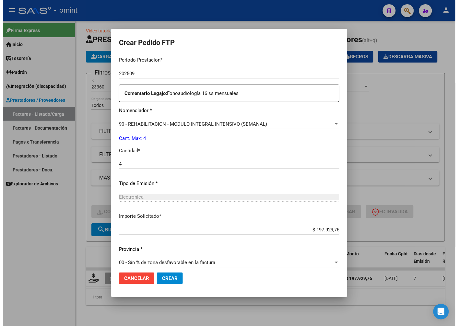
scroll to position [222, 0]
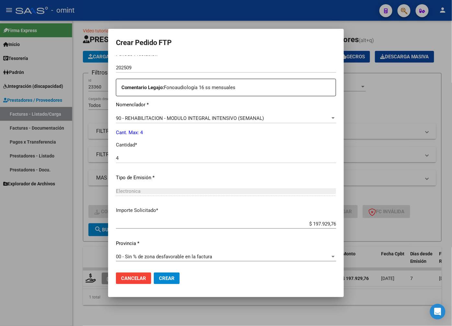
click at [159, 277] on span "Crear" at bounding box center [167, 278] width 16 height 6
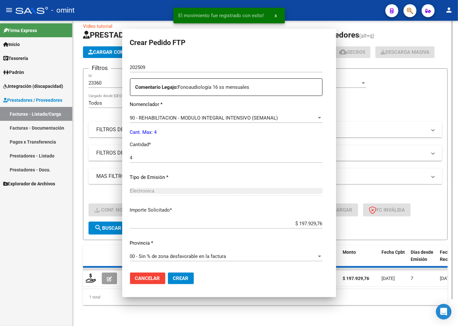
scroll to position [0, 0]
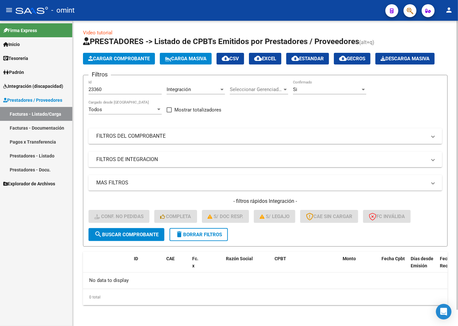
click at [198, 234] on span "delete Borrar Filtros" at bounding box center [198, 235] width 47 height 6
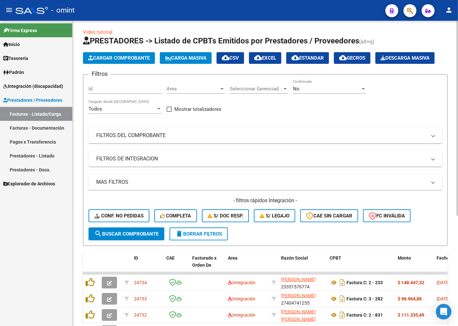
scroll to position [17, 0]
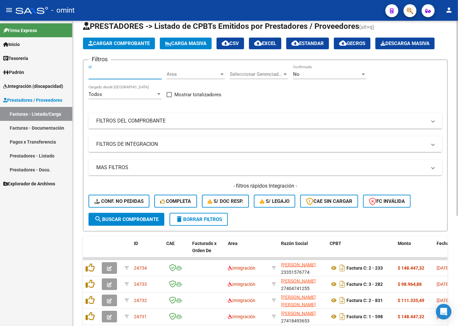
drag, startPoint x: 104, startPoint y: 102, endPoint x: 95, endPoint y: 90, distance: 15.5
paste input "23360"
type input "23360"
click at [119, 231] on form "Filtros 23360 Id Area Area Seleccionar Gerenciador Seleccionar Gerenciador No C…" at bounding box center [265, 146] width 365 height 172
click at [119, 222] on span "search Buscar Comprobante" at bounding box center [126, 220] width 64 height 6
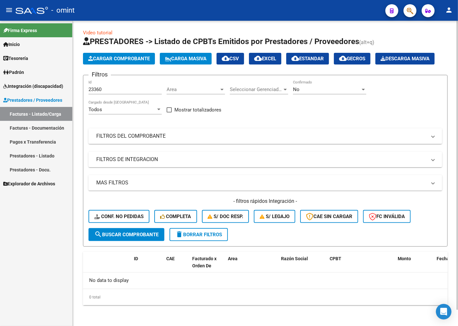
click at [122, 231] on button "search Buscar Comprobante" at bounding box center [126, 234] width 76 height 13
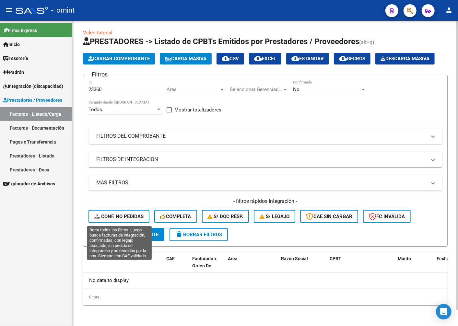
click at [122, 214] on button "Conf. no pedidas" at bounding box center [118, 216] width 61 height 13
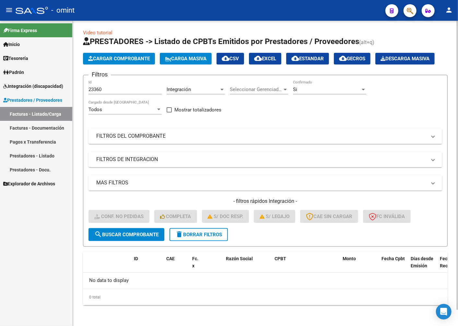
click at [122, 232] on span "search Buscar Comprobante" at bounding box center [126, 235] width 64 height 6
click at [219, 238] on button "delete Borrar Filtros" at bounding box center [199, 234] width 58 height 13
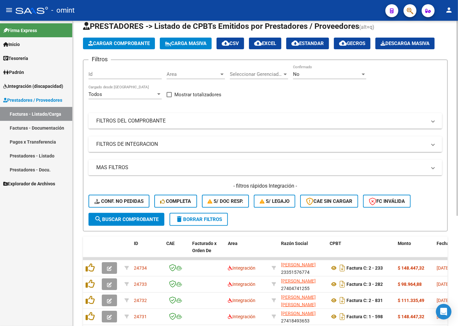
drag, startPoint x: 106, startPoint y: 107, endPoint x: 98, endPoint y: 89, distance: 19.3
paste input "23346"
type input "23346"
click at [111, 222] on span "search Buscar Comprobante" at bounding box center [126, 220] width 64 height 6
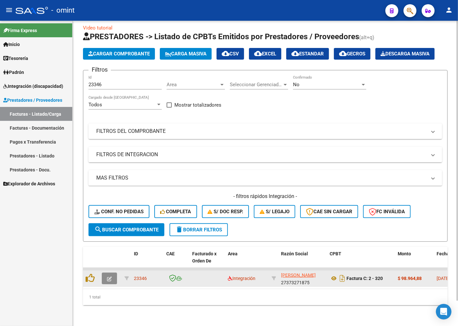
click at [107, 281] on icon "button" at bounding box center [109, 278] width 5 height 5
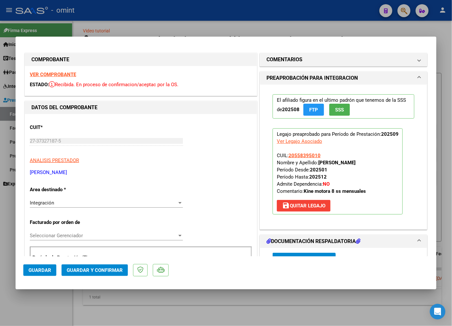
click at [66, 73] on strong "VER COMPROBANTE" at bounding box center [53, 75] width 46 height 6
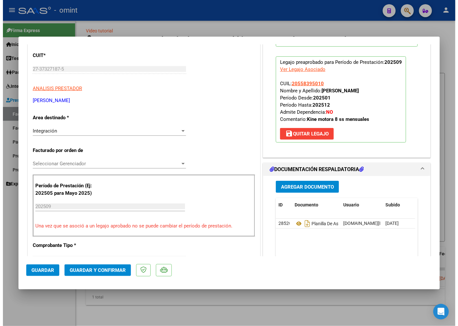
scroll to position [108, 0]
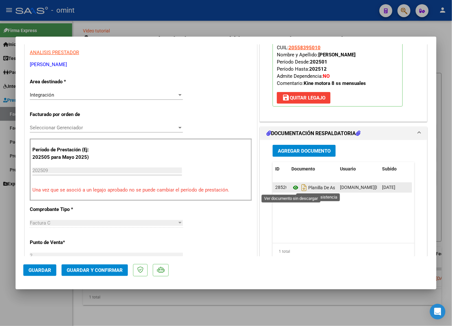
click at [292, 189] on icon at bounding box center [296, 188] width 8 height 8
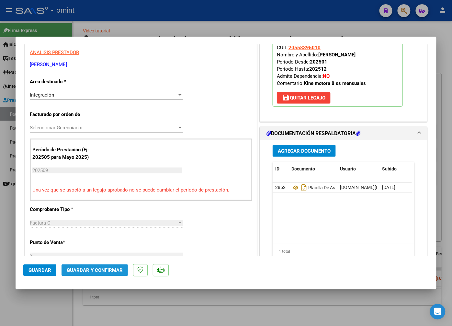
click at [81, 265] on button "Guardar y Confirmar" at bounding box center [95, 270] width 66 height 12
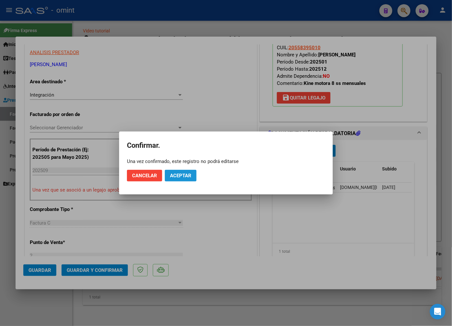
click at [182, 176] on span "Aceptar" at bounding box center [180, 176] width 21 height 6
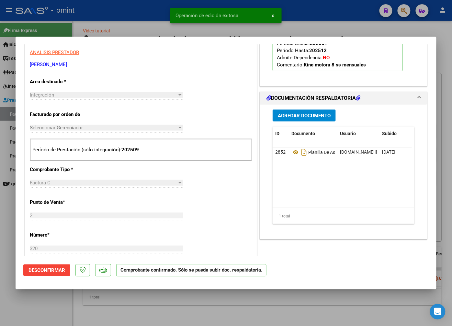
click at [95, 17] on div at bounding box center [226, 163] width 452 height 326
type input "$ 0,00"
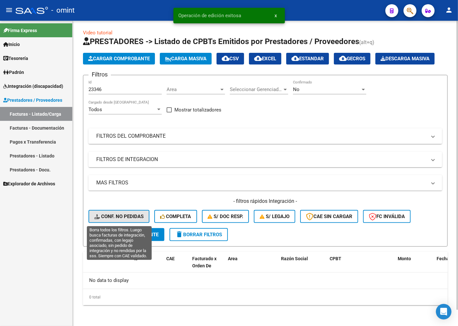
click at [105, 217] on span "Conf. no pedidas" at bounding box center [118, 217] width 49 height 6
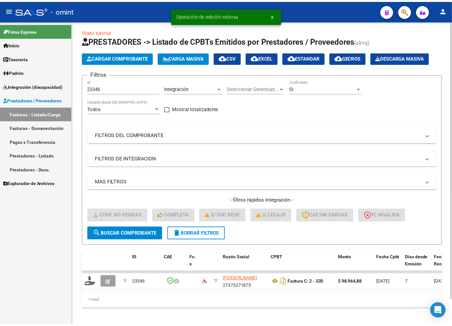
scroll to position [17, 0]
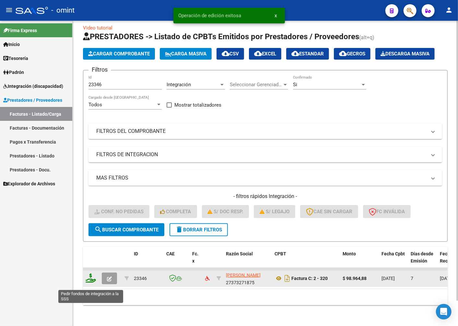
click at [88, 282] on icon at bounding box center [91, 278] width 10 height 9
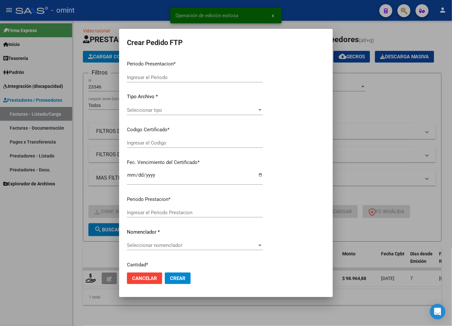
type input "202509"
type input "$ 98.964,88"
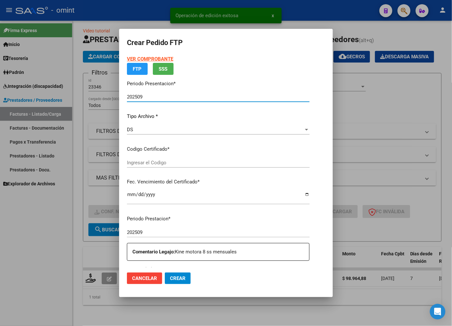
type input "5651025512"
type input "2028-12-13"
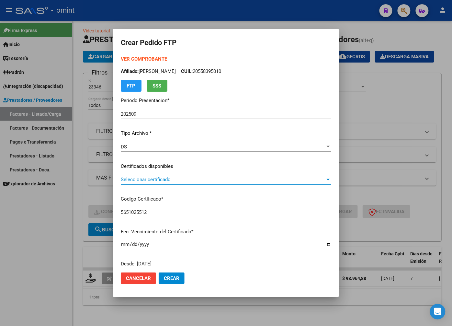
click at [314, 179] on span "Seleccionar certificado" at bounding box center [223, 180] width 205 height 6
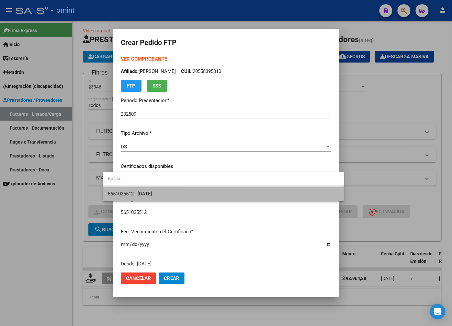
click at [282, 193] on span "5651025512 - 2028-12-13" at bounding box center [223, 194] width 231 height 15
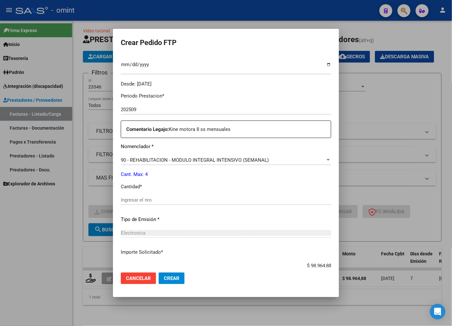
scroll to position [216, 0]
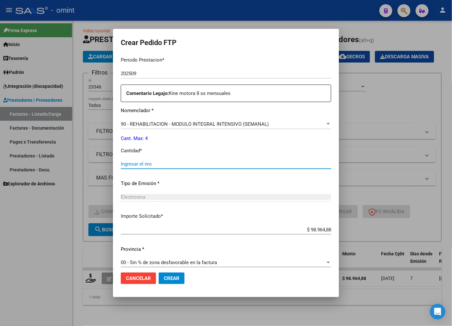
click at [121, 163] on input "Ingresar el nro" at bounding box center [226, 164] width 211 height 6
type input "4"
click at [177, 197] on div "Electronica" at bounding box center [226, 197] width 211 height 6
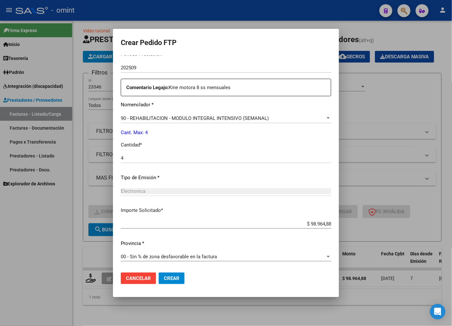
click at [164, 277] on span "Crear" at bounding box center [172, 278] width 16 height 6
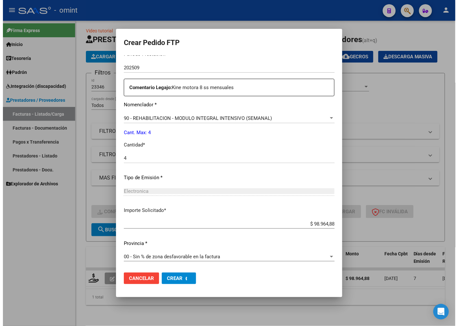
scroll to position [0, 0]
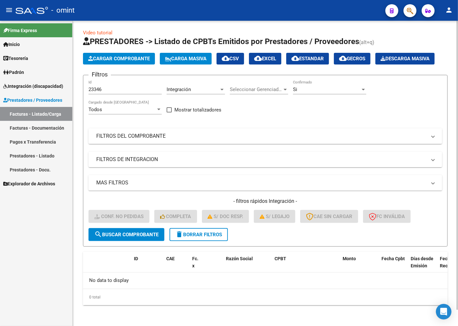
drag, startPoint x: 186, startPoint y: 235, endPoint x: 184, endPoint y: 231, distance: 4.5
click at [186, 235] on span "delete Borrar Filtros" at bounding box center [198, 235] width 47 height 6
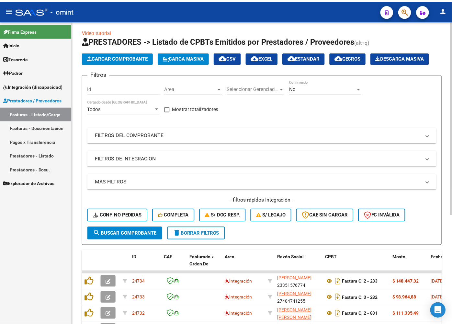
scroll to position [17, 0]
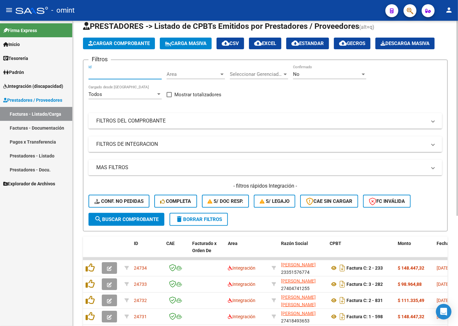
paste input "22903"
type input "22903"
click at [115, 222] on span "search Buscar Comprobante" at bounding box center [126, 220] width 64 height 6
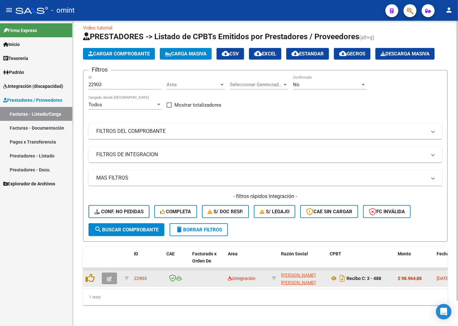
click at [107, 281] on icon "button" at bounding box center [109, 278] width 5 height 5
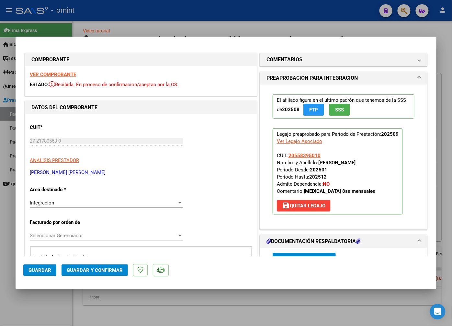
click at [62, 76] on strong "VER COMPROBANTE" at bounding box center [53, 75] width 46 height 6
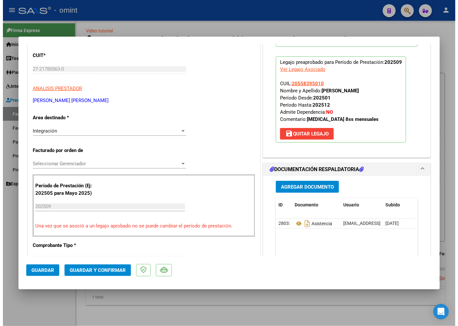
scroll to position [108, 0]
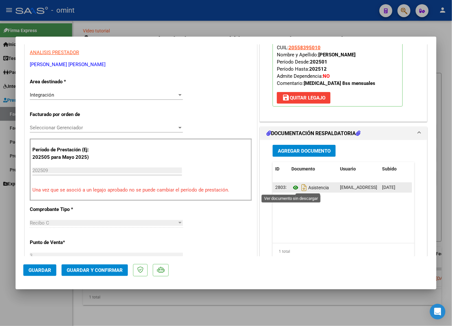
click at [295, 187] on icon at bounding box center [296, 188] width 8 height 8
click at [115, 270] on span "Guardar y Confirmar" at bounding box center [95, 270] width 56 height 6
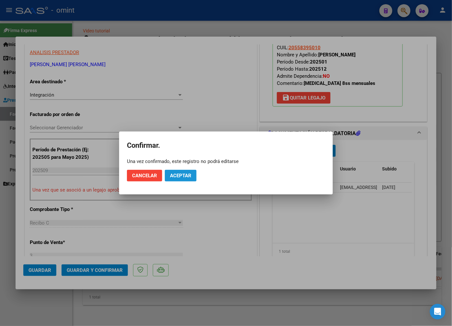
click at [190, 176] on span "Aceptar" at bounding box center [180, 176] width 21 height 6
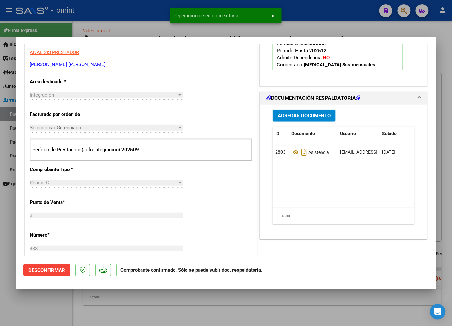
click at [96, 21] on div at bounding box center [226, 163] width 452 height 326
type input "$ 0,00"
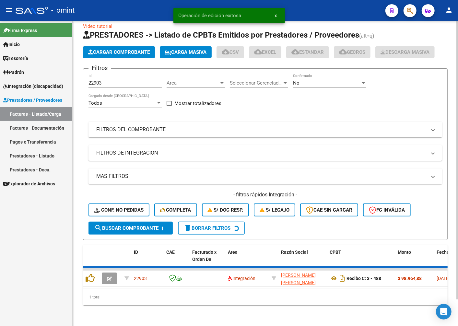
scroll to position [17, 0]
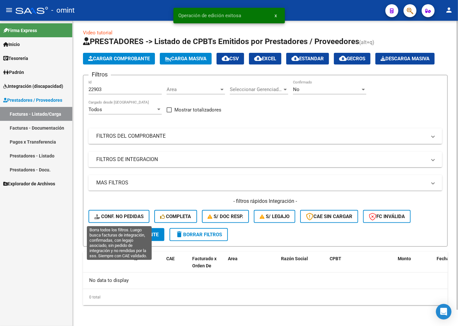
click at [124, 215] on span "Conf. no pedidas" at bounding box center [118, 217] width 49 height 6
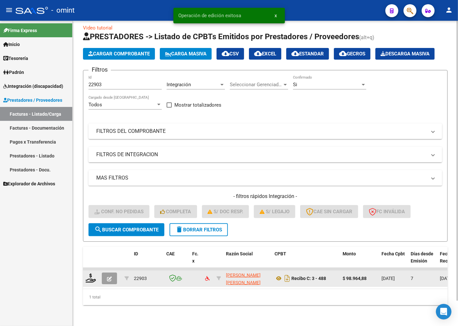
click at [111, 281] on icon "button" at bounding box center [109, 278] width 5 height 5
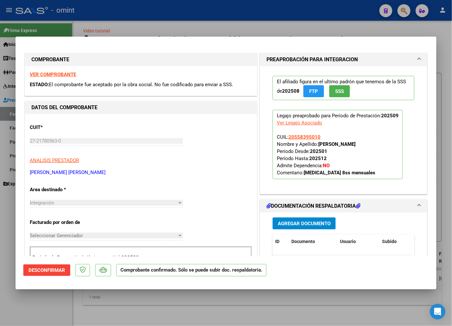
click at [98, 26] on div at bounding box center [226, 163] width 452 height 326
type input "$ 0,00"
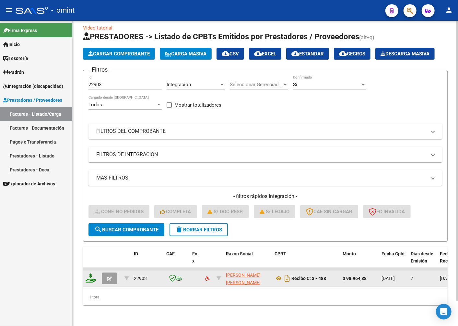
click at [93, 283] on icon at bounding box center [91, 278] width 10 height 9
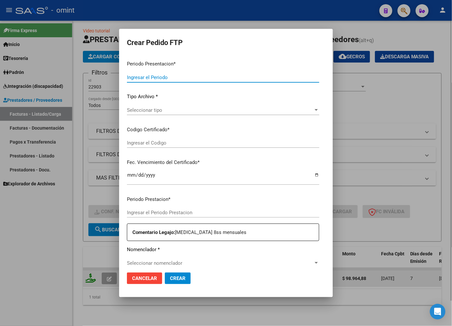
type input "202509"
type input "$ 98.964,88"
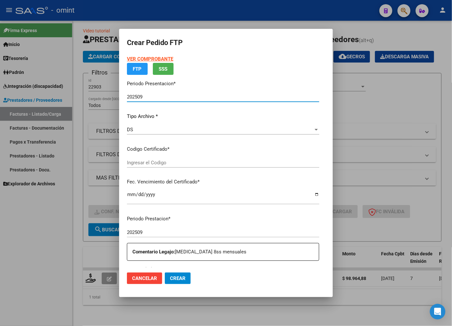
type input "5651025512"
type input "2028-12-13"
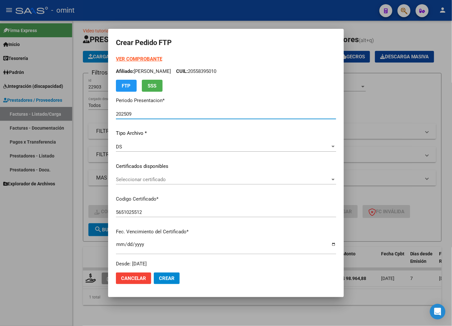
click at [328, 178] on span "Seleccionar certificado" at bounding box center [223, 180] width 215 height 6
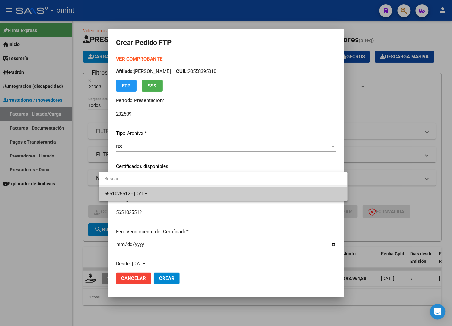
click at [317, 197] on span "5651025512 - 2028-12-13" at bounding box center [223, 194] width 238 height 15
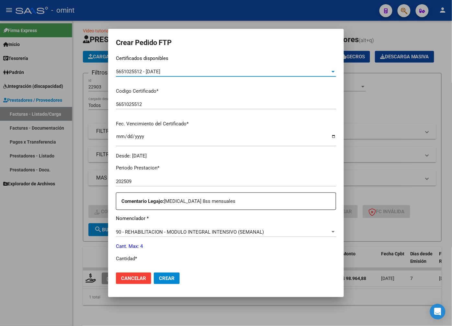
scroll to position [144, 0]
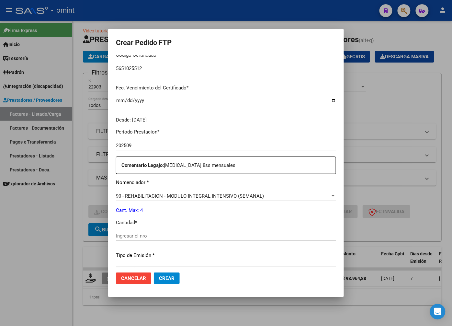
click at [135, 237] on input "Ingresar el nro" at bounding box center [226, 236] width 220 height 6
type input "4"
click at [251, 255] on p "Tipo de Emisión *" at bounding box center [226, 255] width 220 height 7
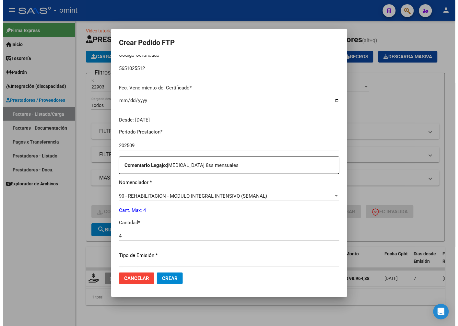
scroll to position [222, 0]
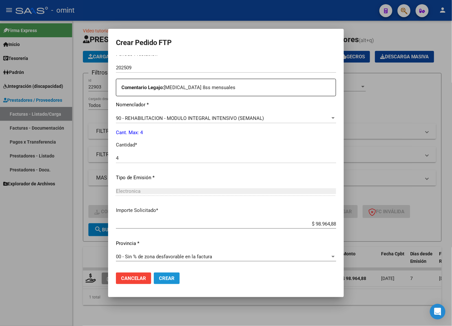
click at [158, 275] on button "Crear" at bounding box center [167, 279] width 26 height 12
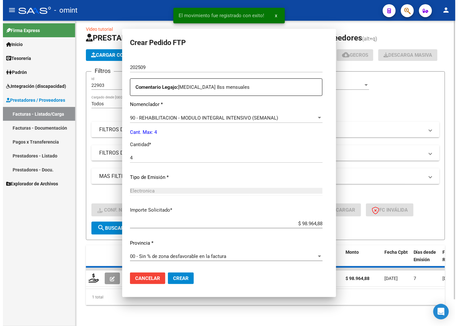
scroll to position [0, 0]
